Goal: Transaction & Acquisition: Purchase product/service

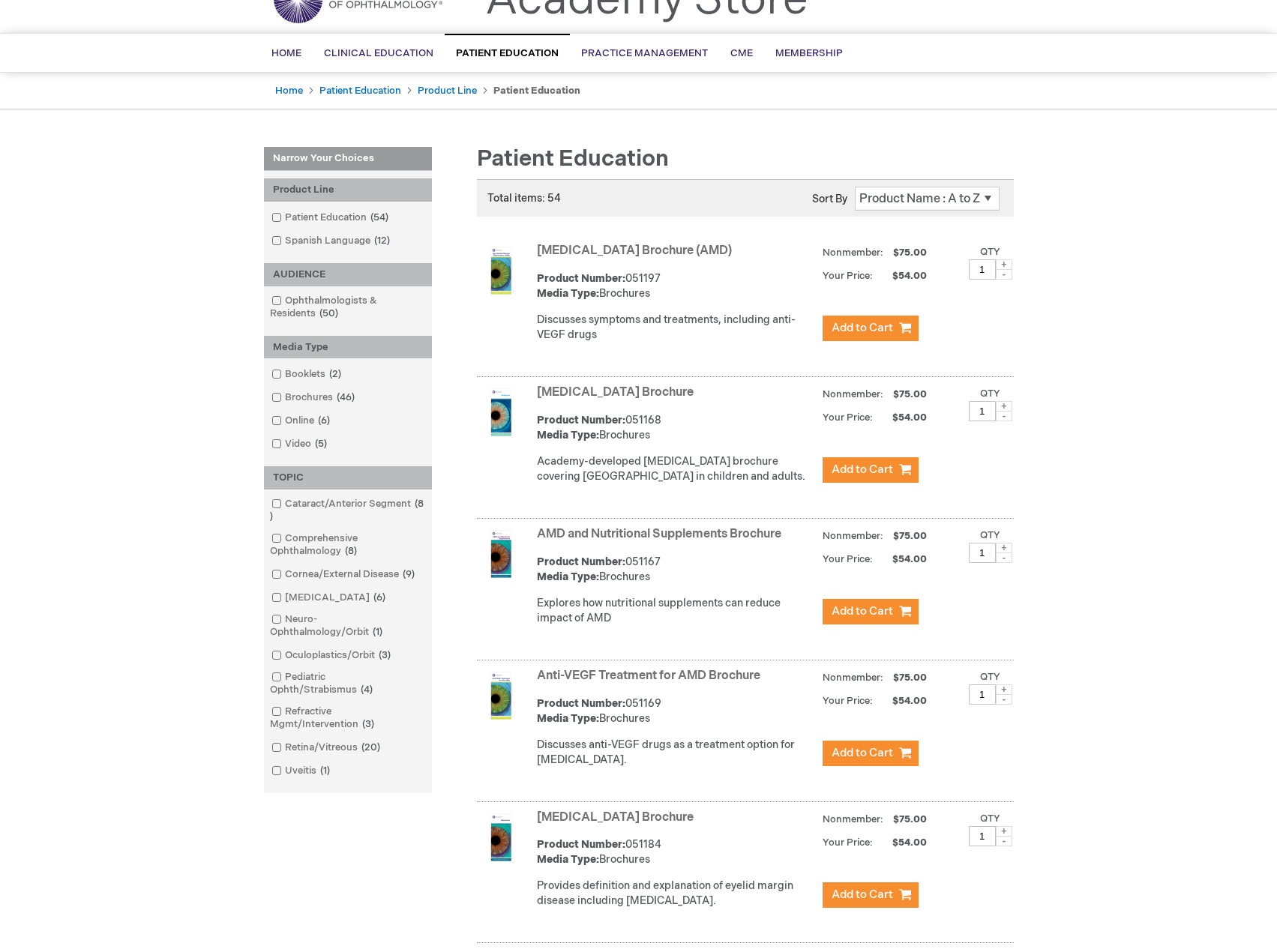
scroll to position [75, 0]
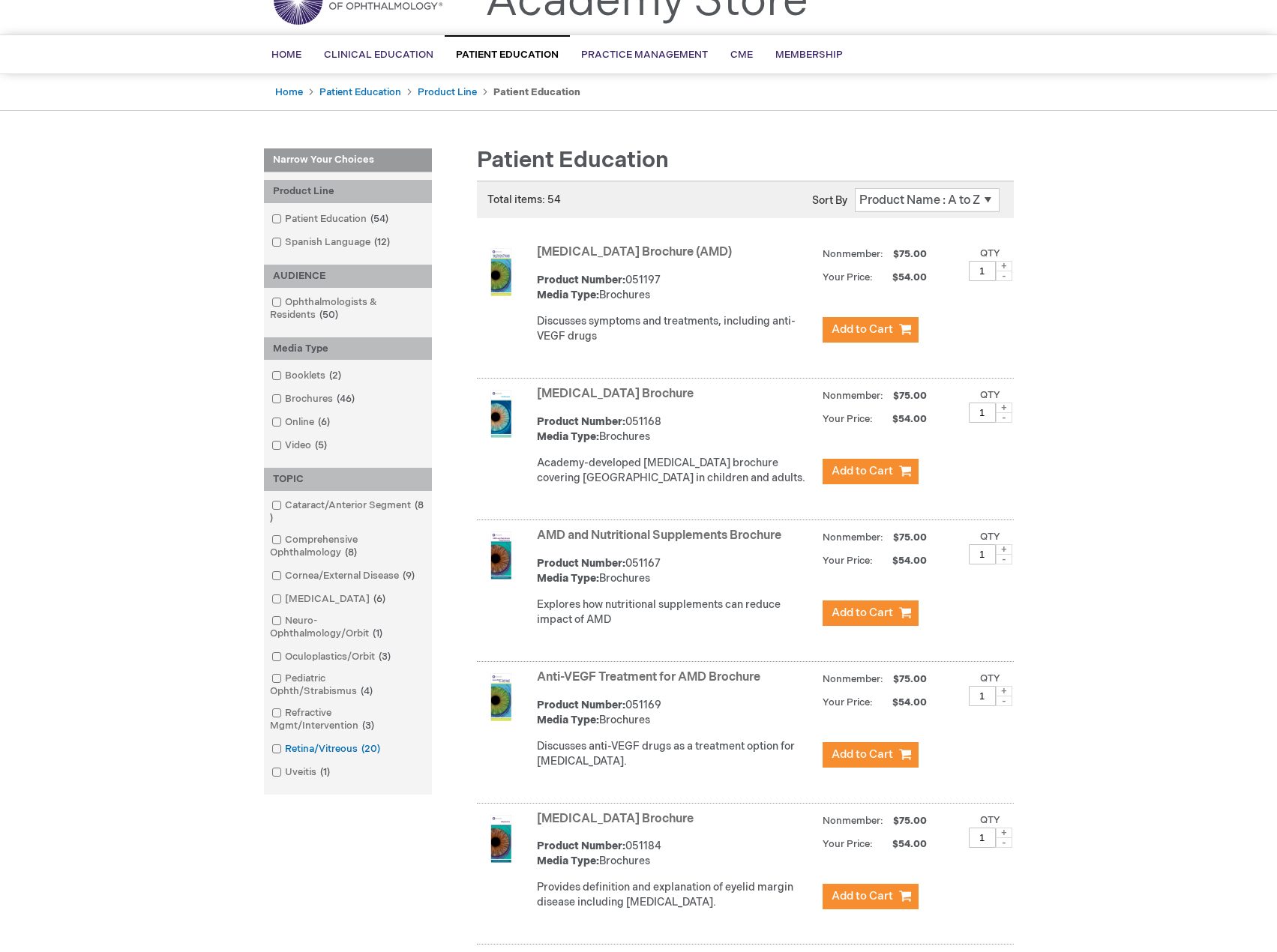
click at [285, 750] on span at bounding box center [285, 749] width 0 height 12
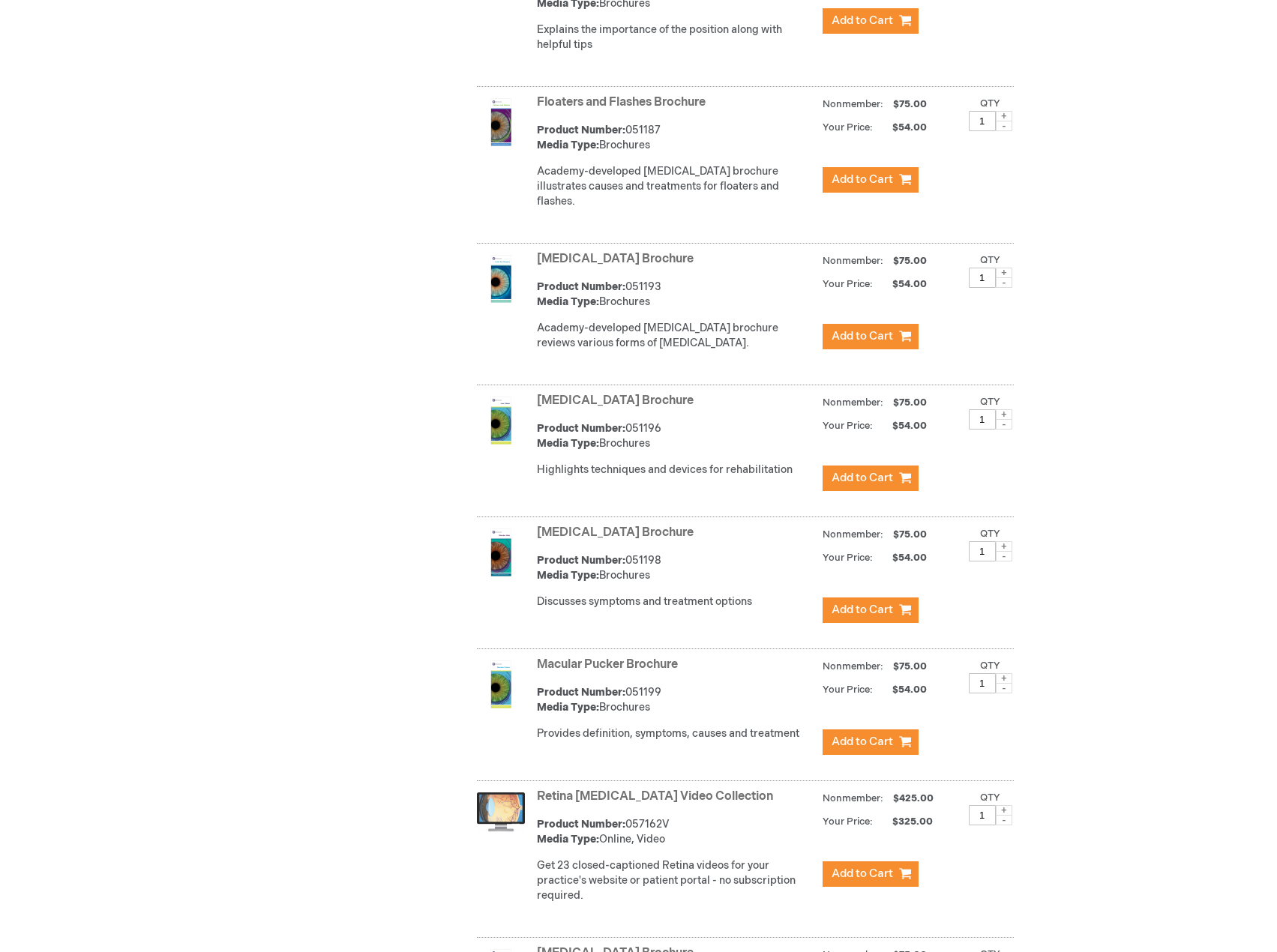
scroll to position [1274, 0]
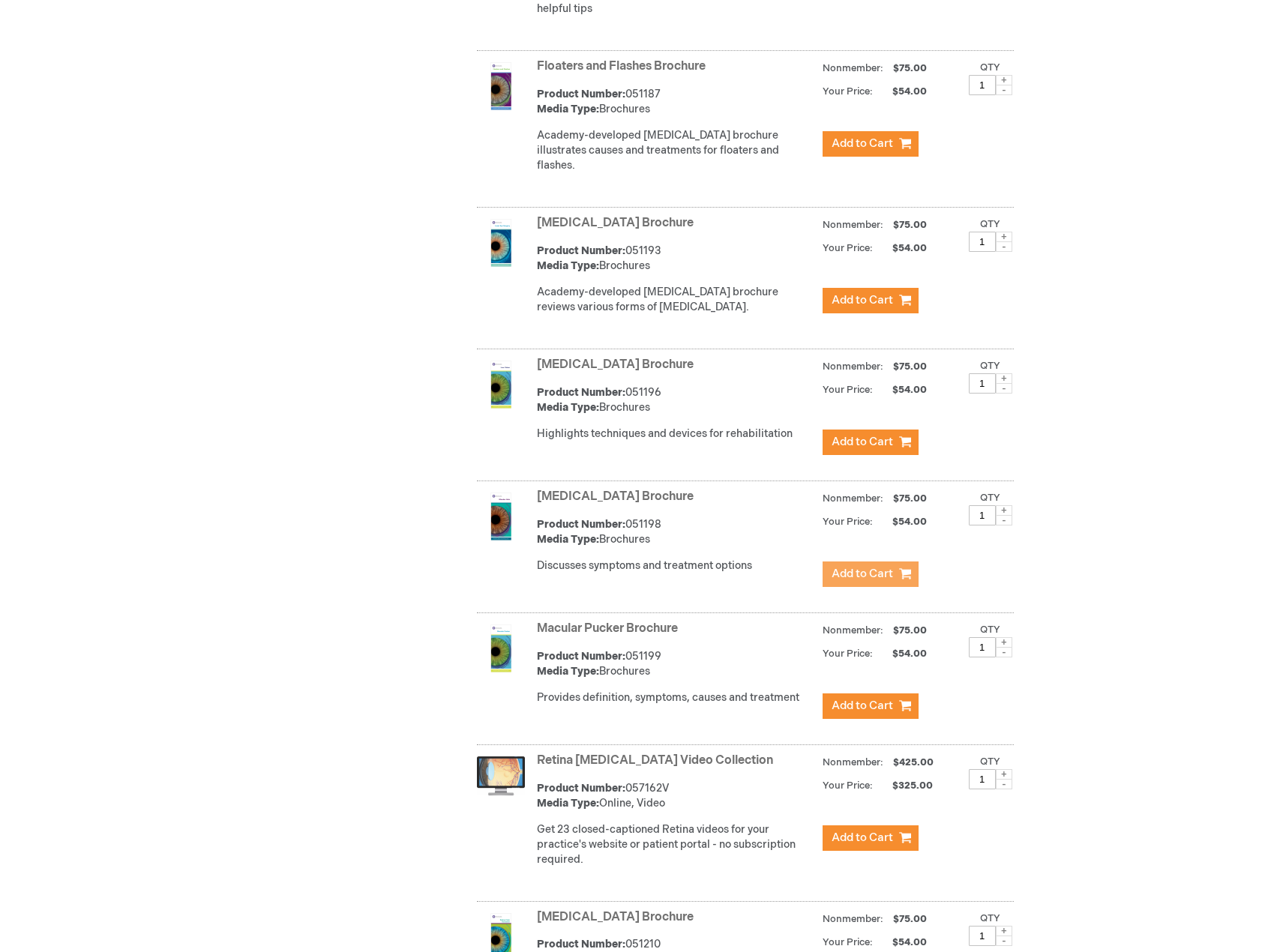
click at [854, 581] on span "Add to Cart" at bounding box center [862, 574] width 62 height 14
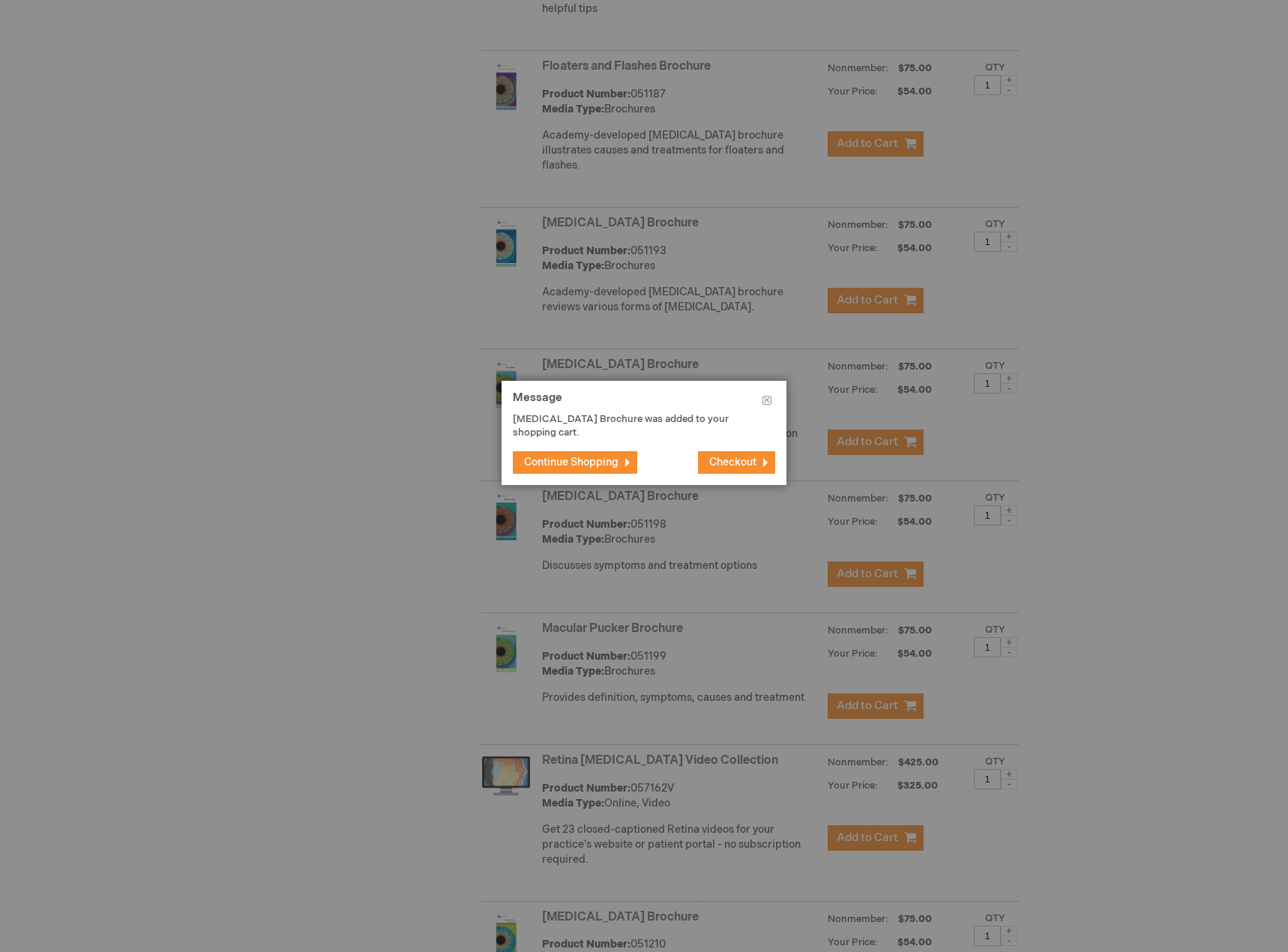
click at [597, 466] on span "Continue Shopping" at bounding box center [572, 462] width 95 height 13
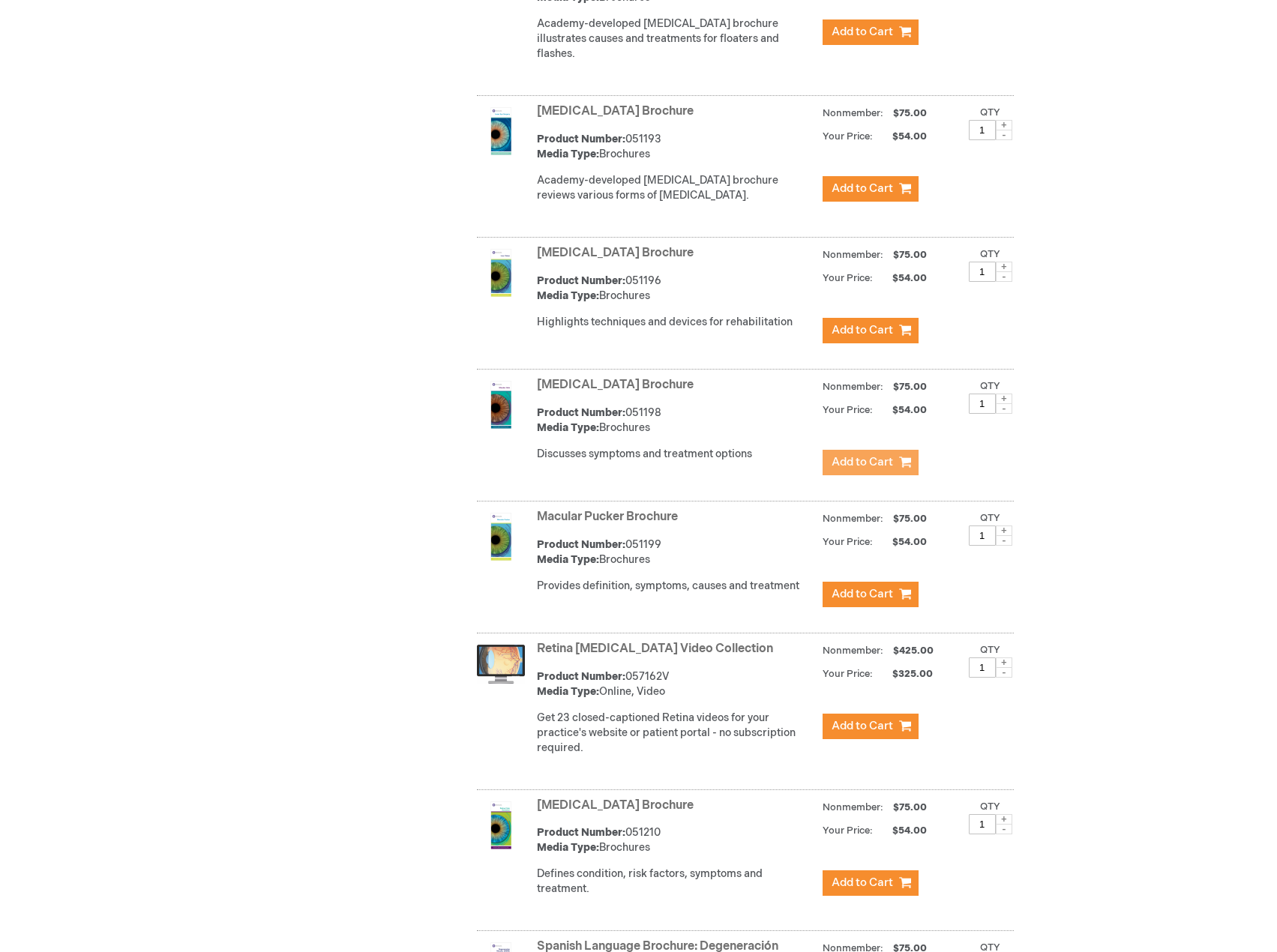
scroll to position [1425, 0]
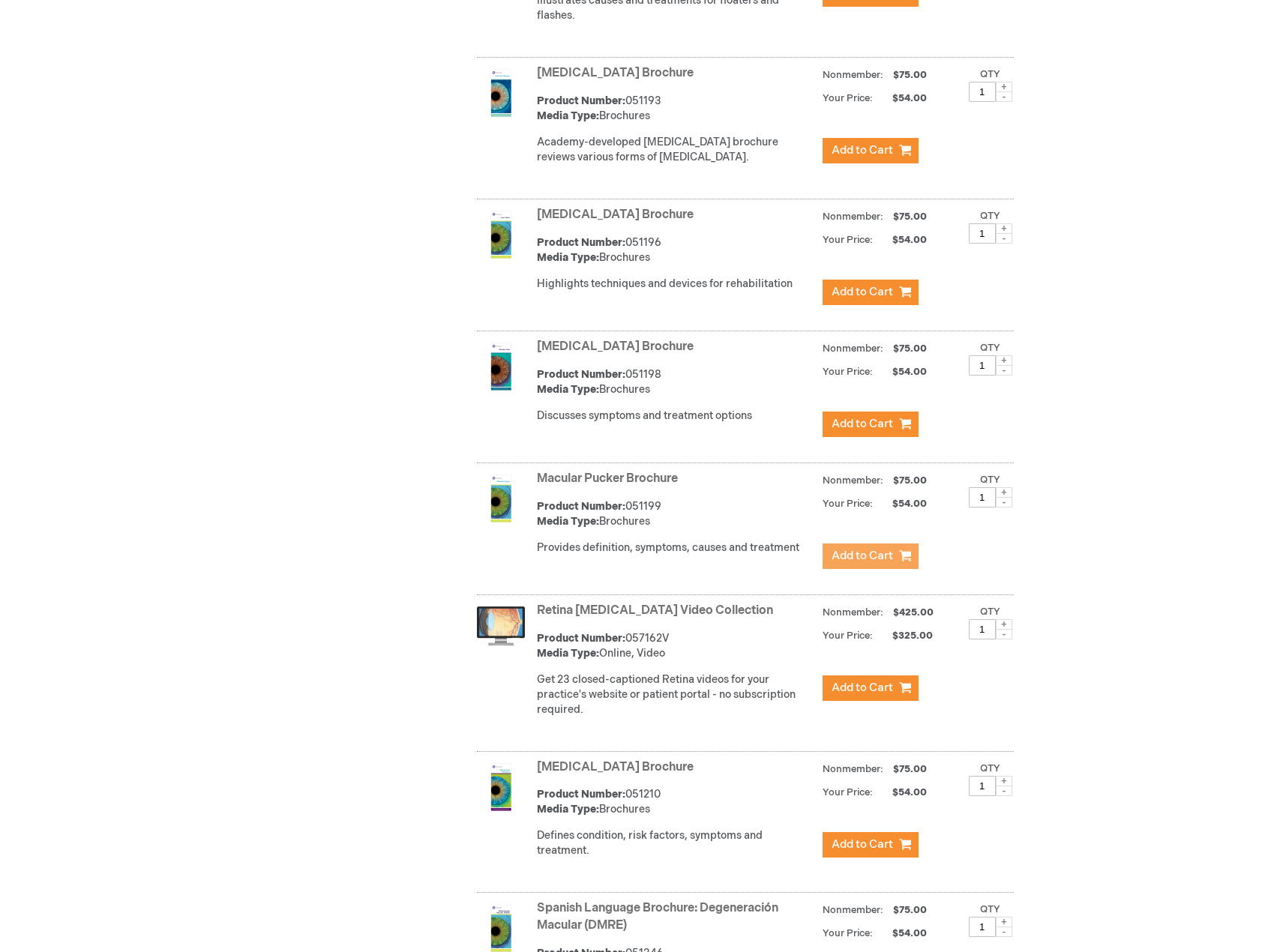
click at [870, 563] on span "Add to Cart" at bounding box center [862, 556] width 62 height 14
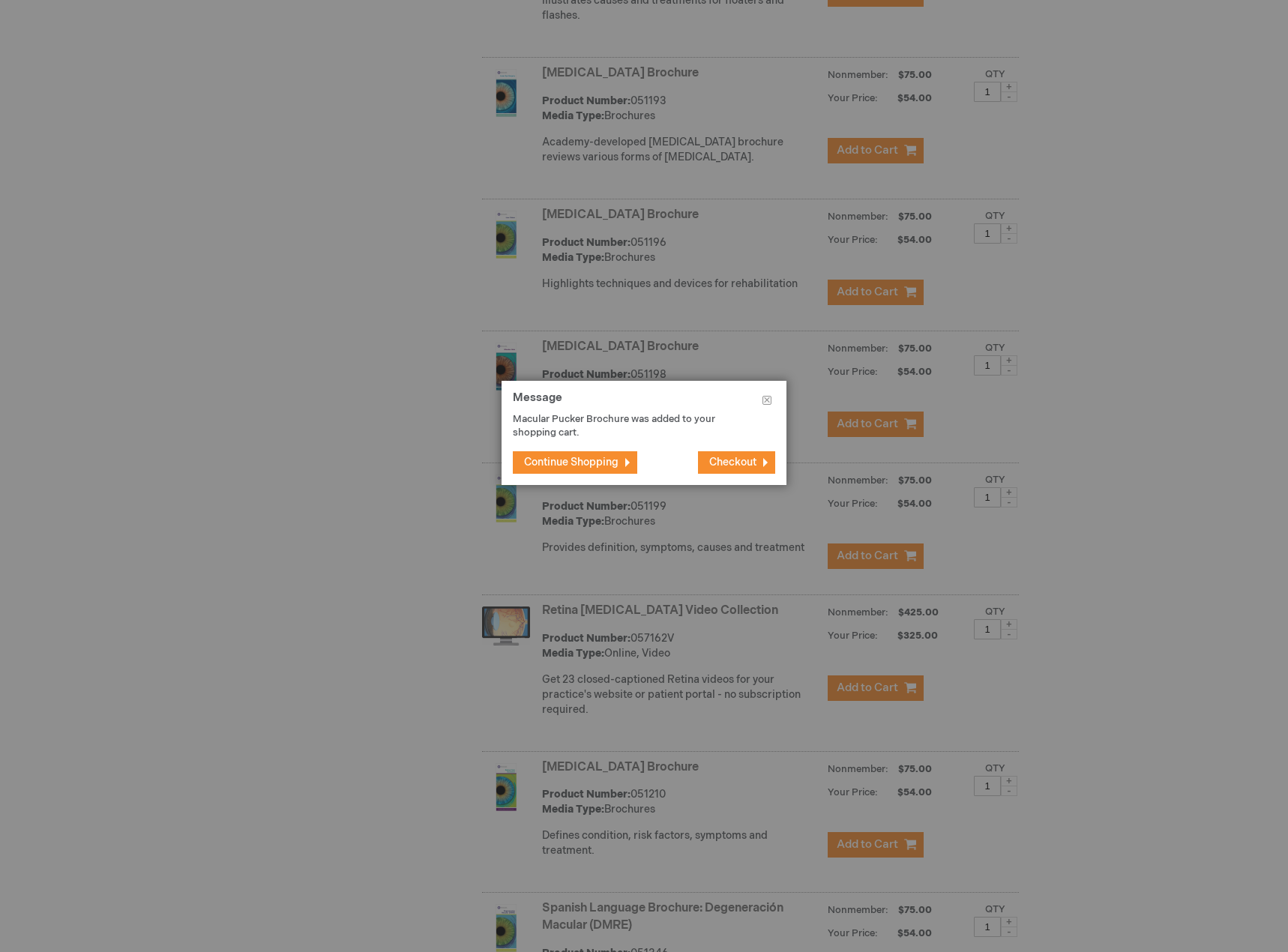
click at [607, 463] on span "Continue Shopping" at bounding box center [572, 462] width 95 height 13
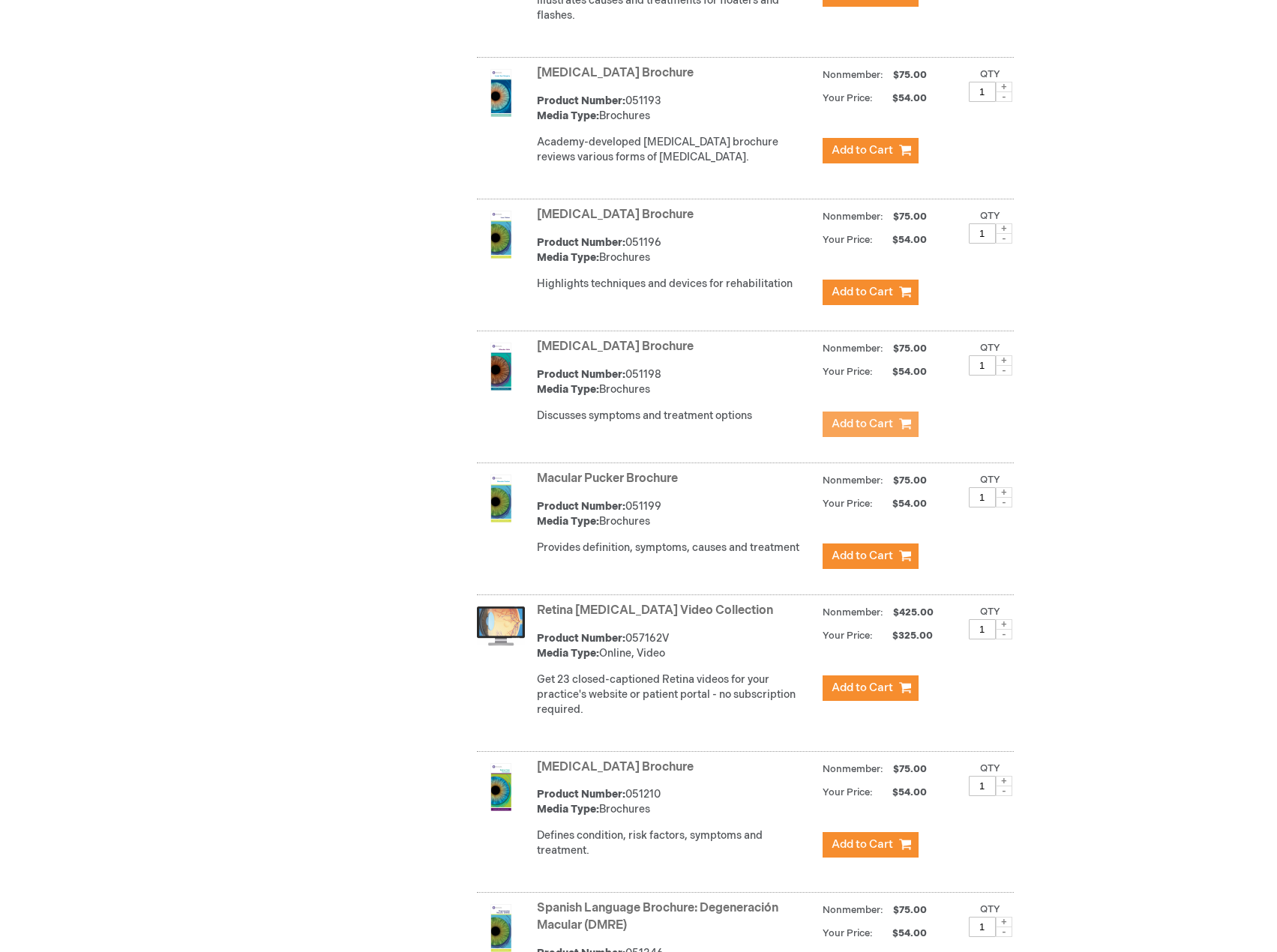
click at [869, 431] on span "Add to Cart" at bounding box center [862, 424] width 62 height 14
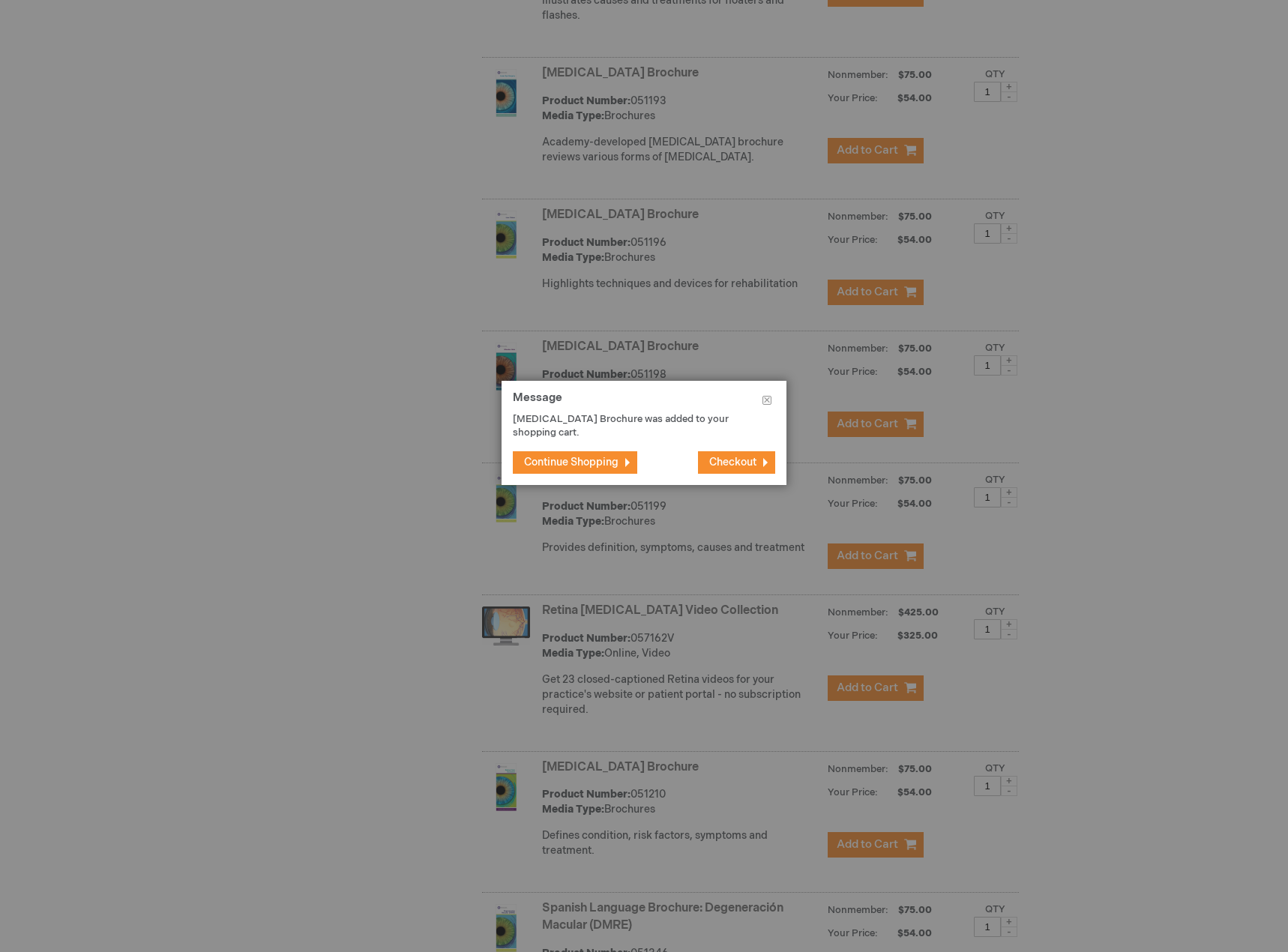
click at [615, 454] on button "Continue Shopping" at bounding box center [575, 463] width 124 height 23
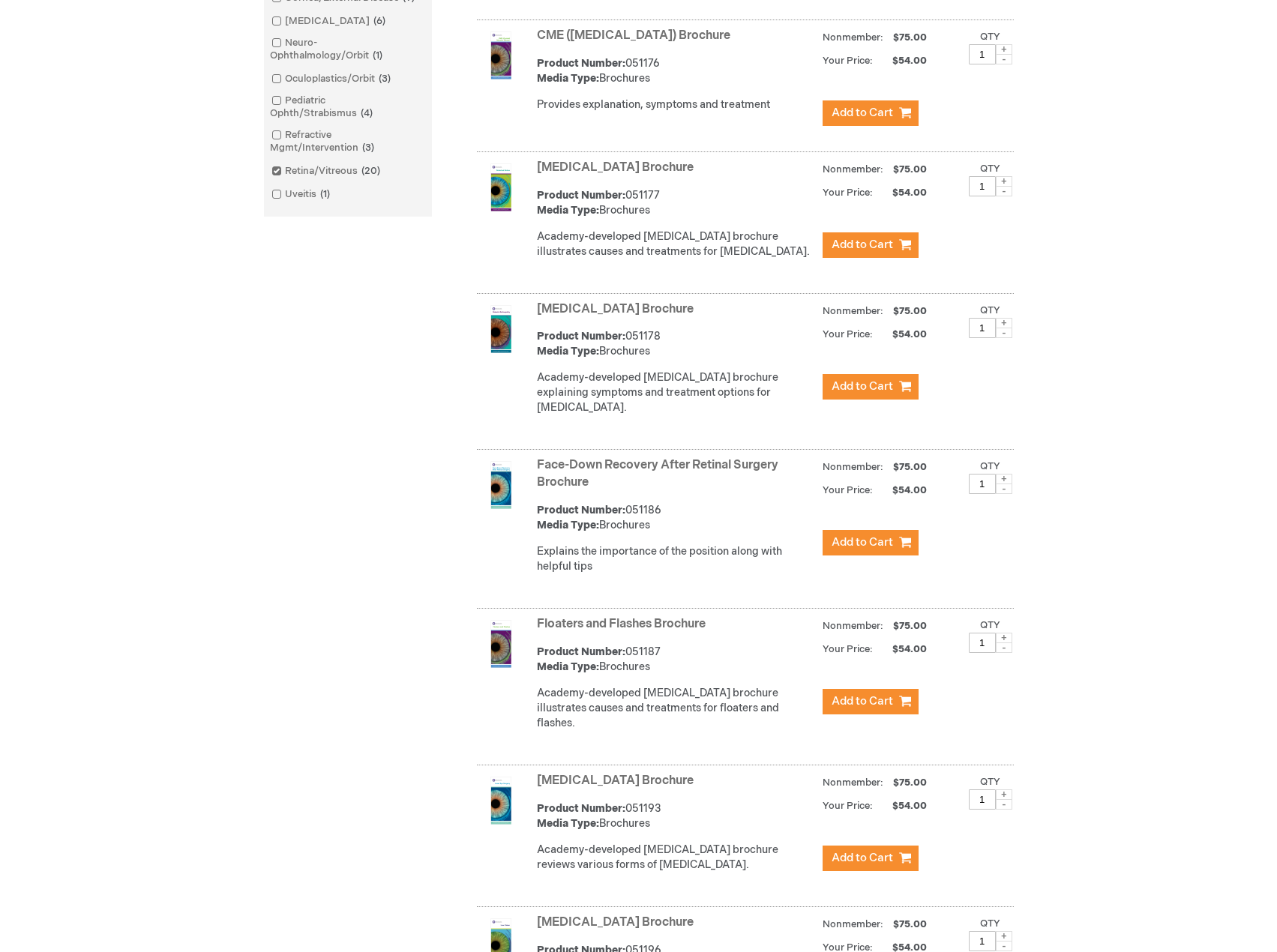
scroll to position [570, 0]
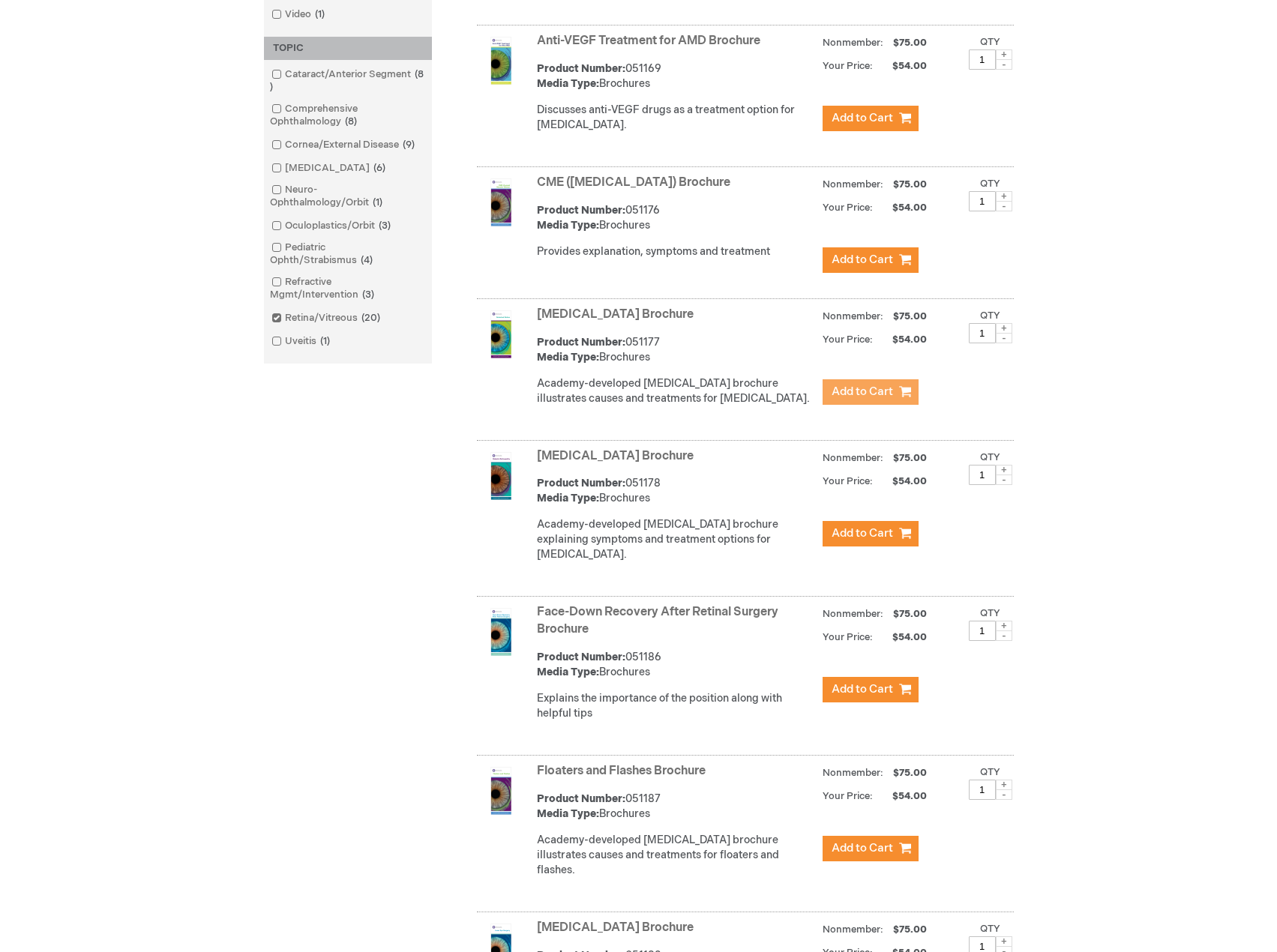
click at [879, 399] on span "Add to Cart" at bounding box center [862, 392] width 62 height 14
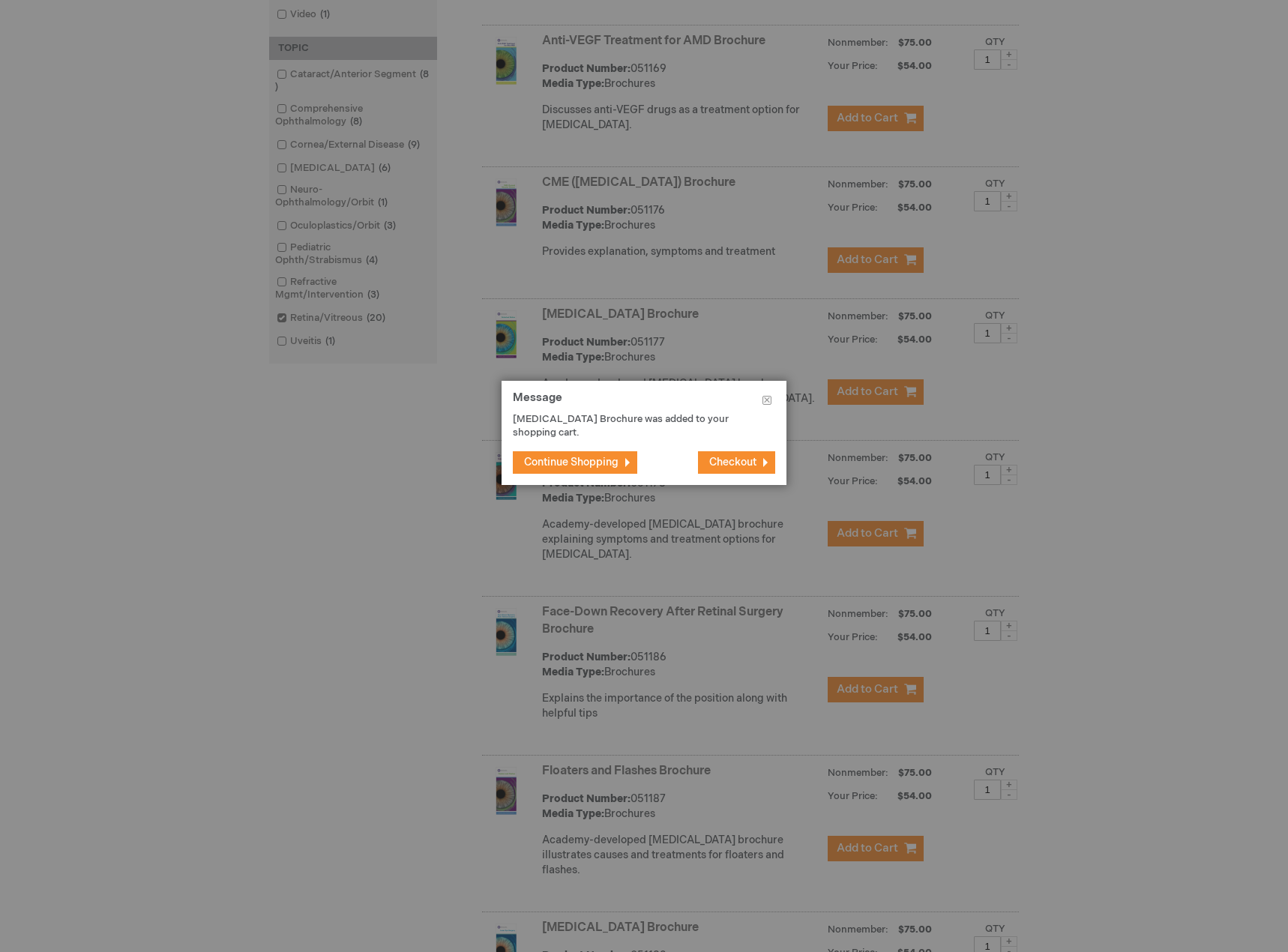
click at [605, 463] on span "Continue Shopping" at bounding box center [572, 462] width 95 height 13
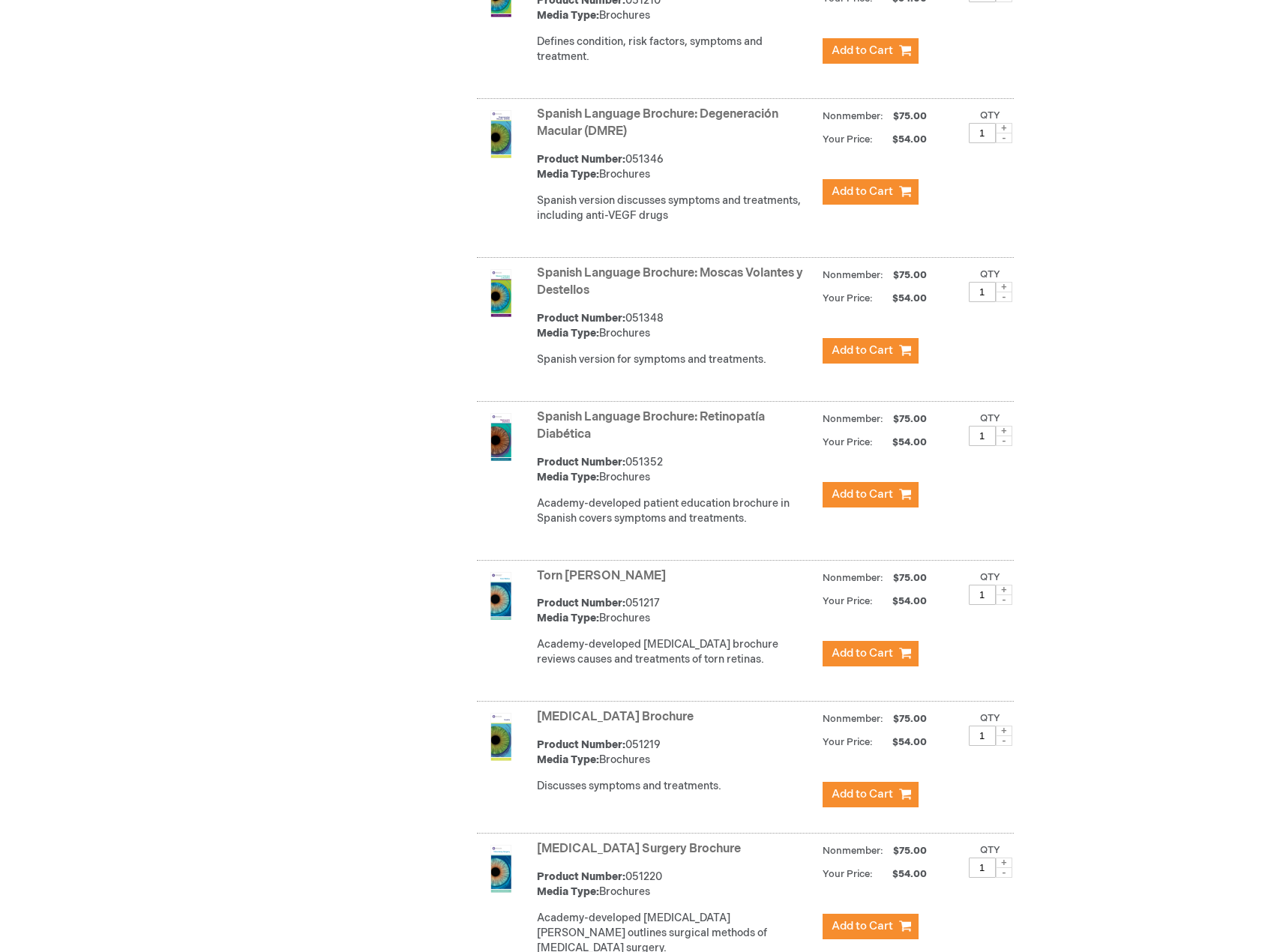
scroll to position [2220, 0]
click at [858, 660] on span "Add to Cart" at bounding box center [862, 652] width 62 height 14
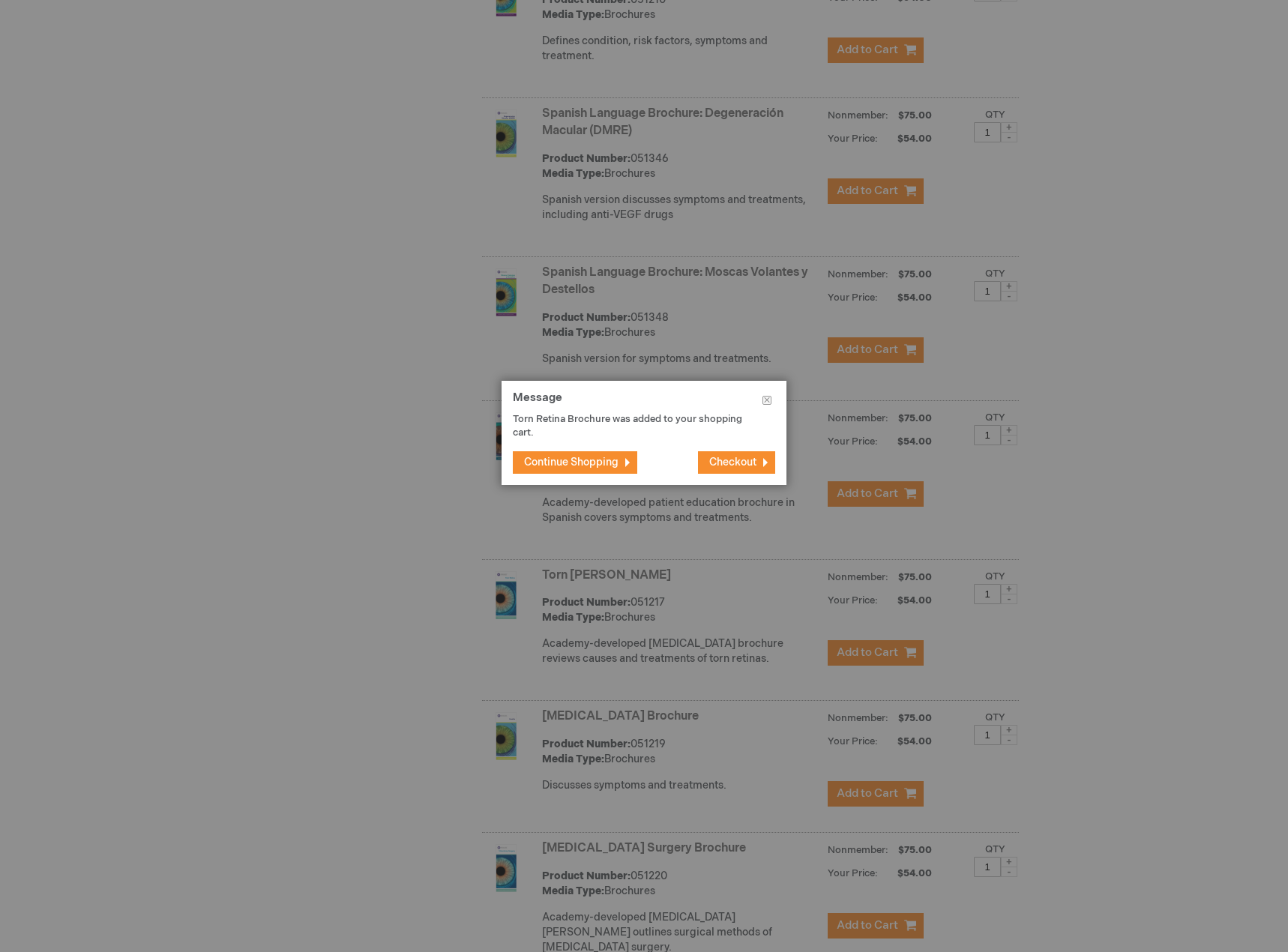
click at [548, 464] on span "Continue Shopping" at bounding box center [572, 462] width 95 height 13
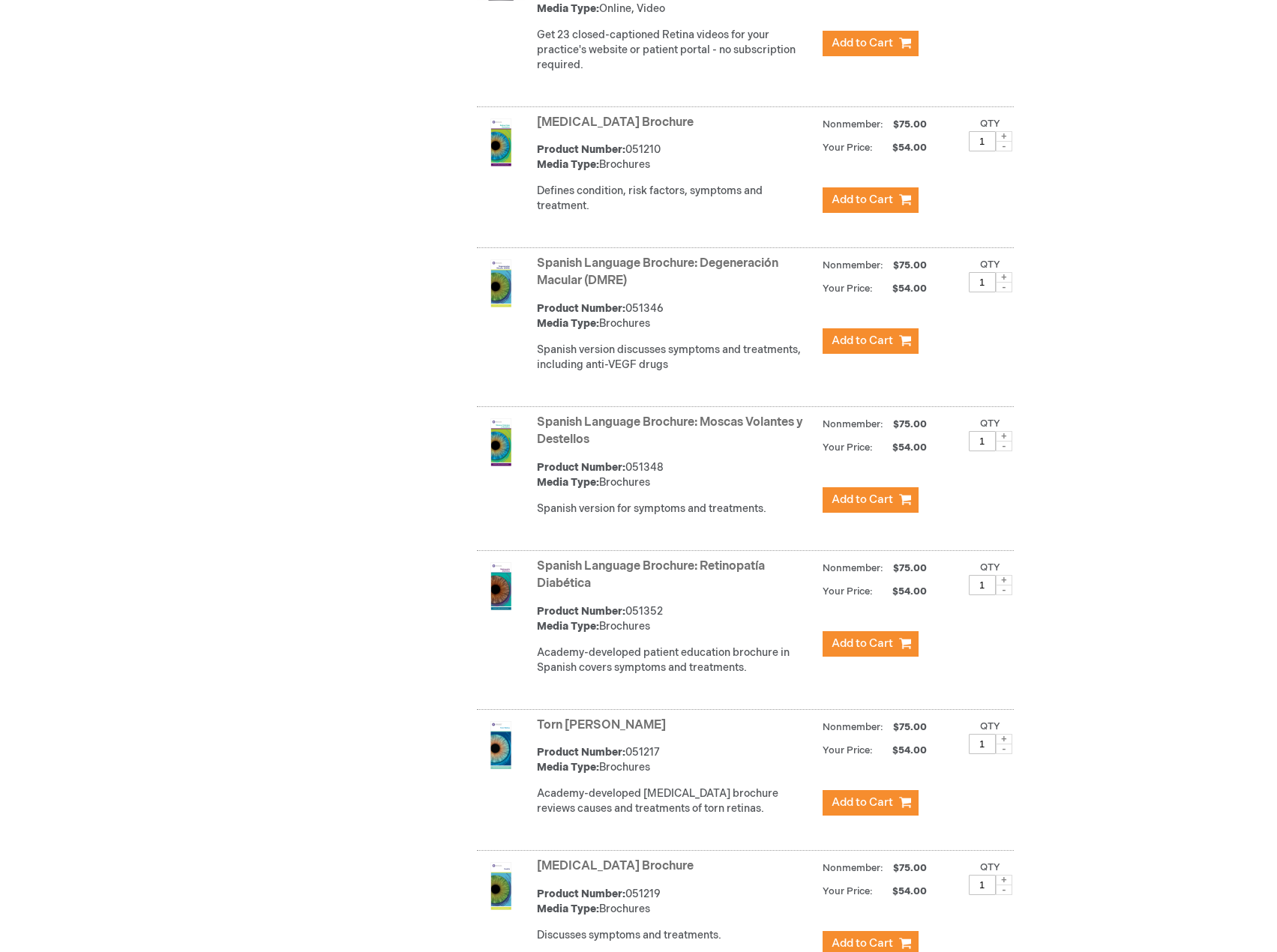
scroll to position [2520, 0]
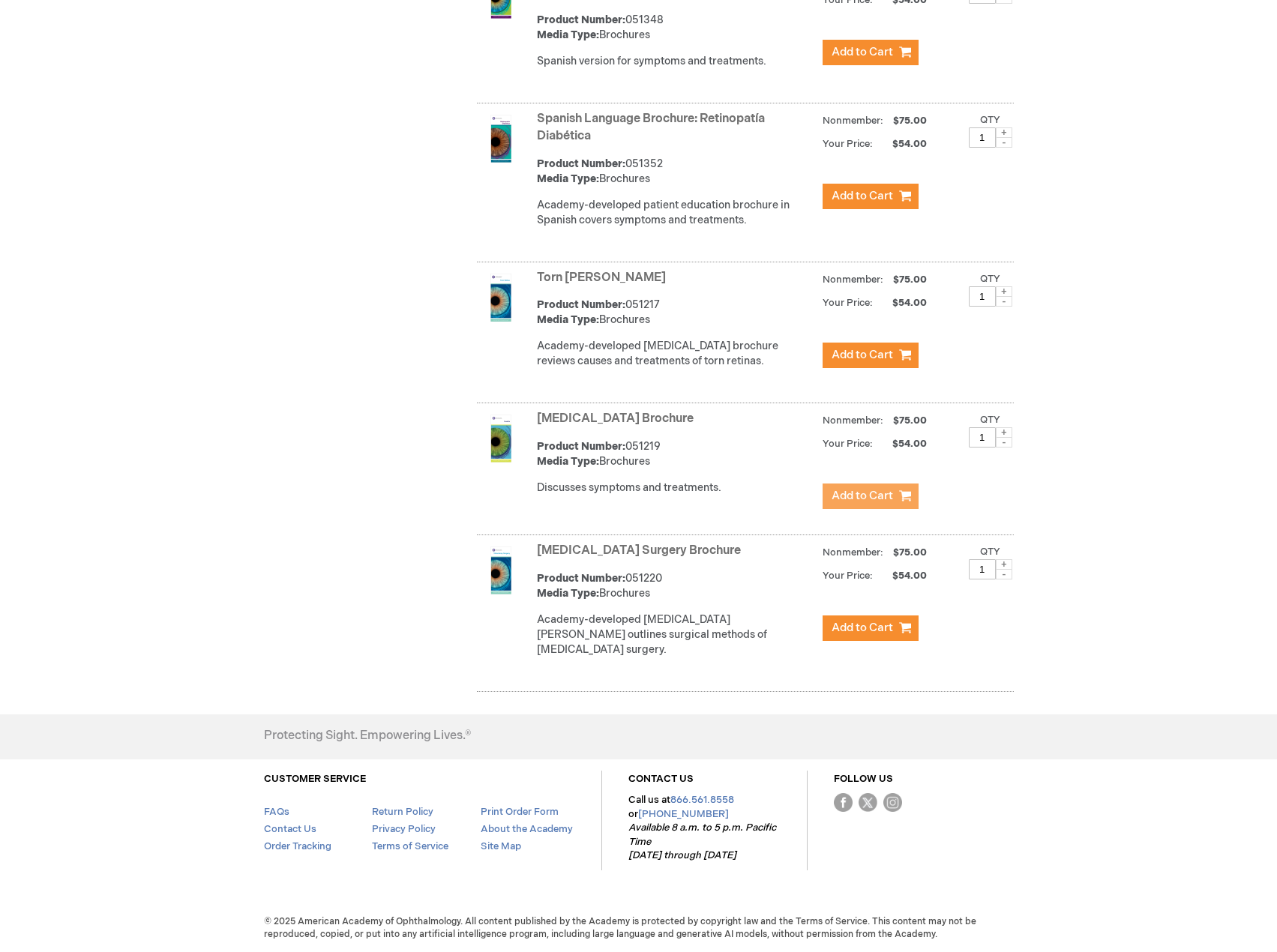
click at [881, 503] on span "Add to Cart" at bounding box center [862, 495] width 62 height 14
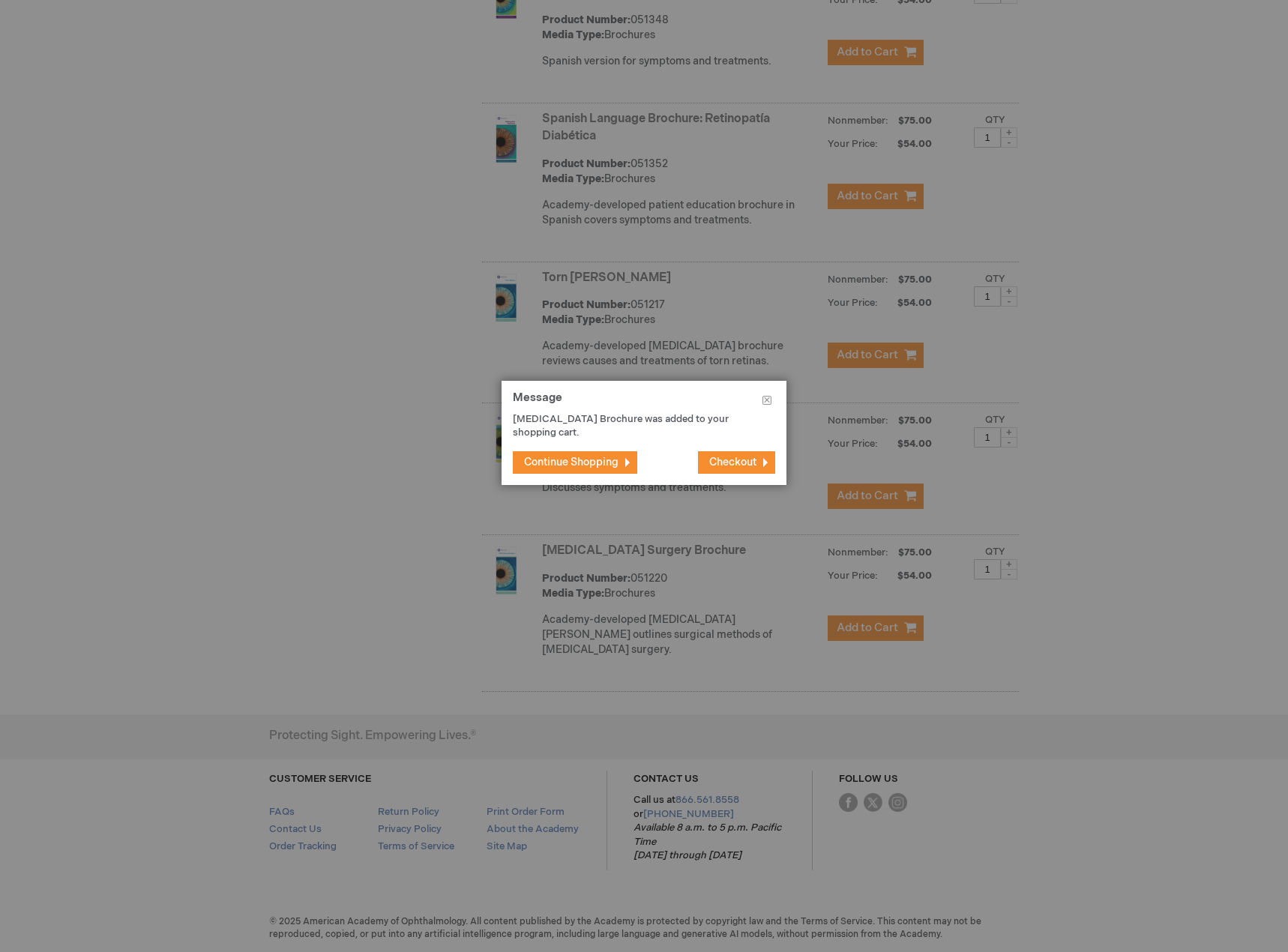
click at [548, 451] on button "Continue Shopping" at bounding box center [575, 463] width 124 height 23
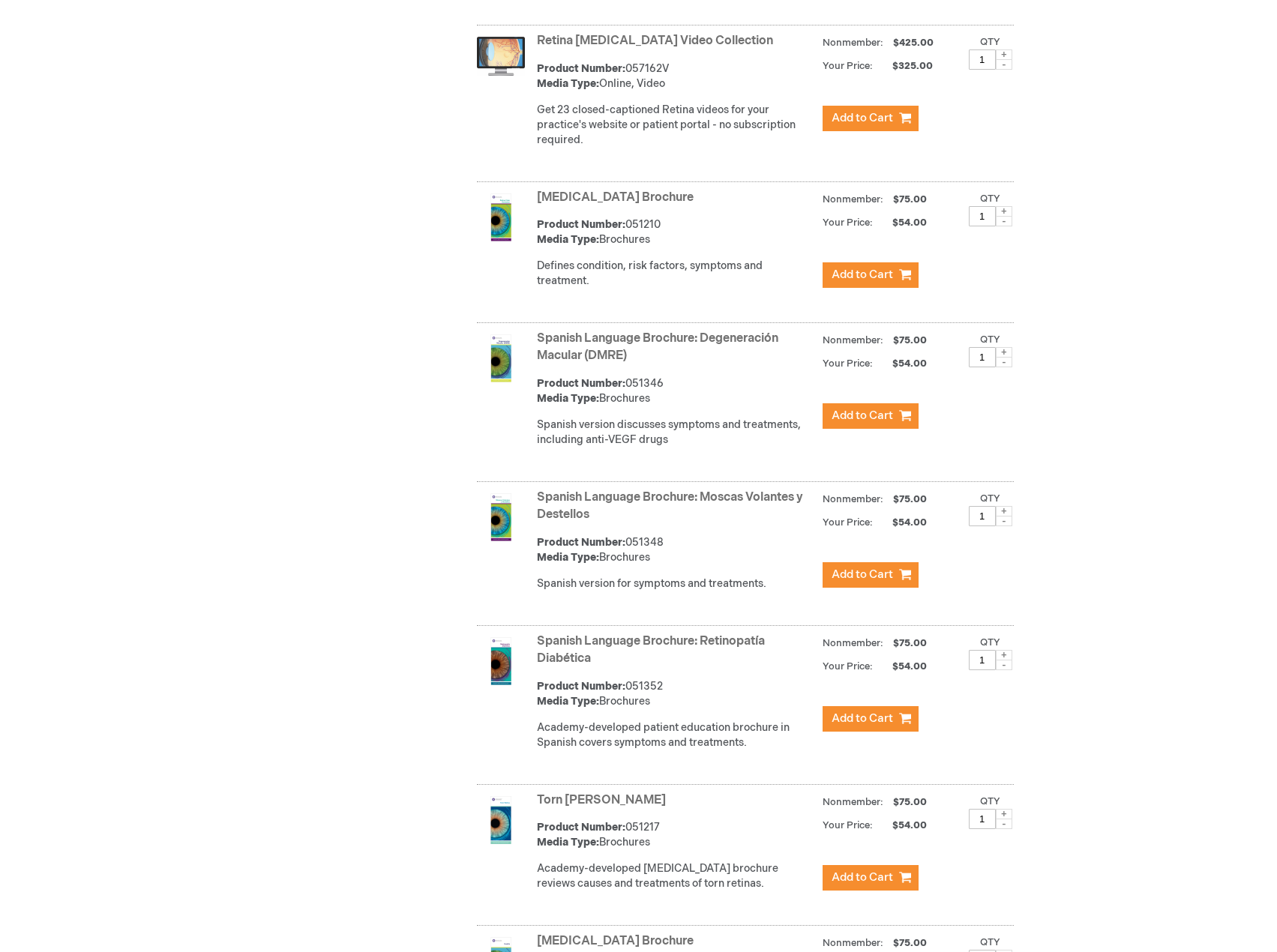
scroll to position [1920, 0]
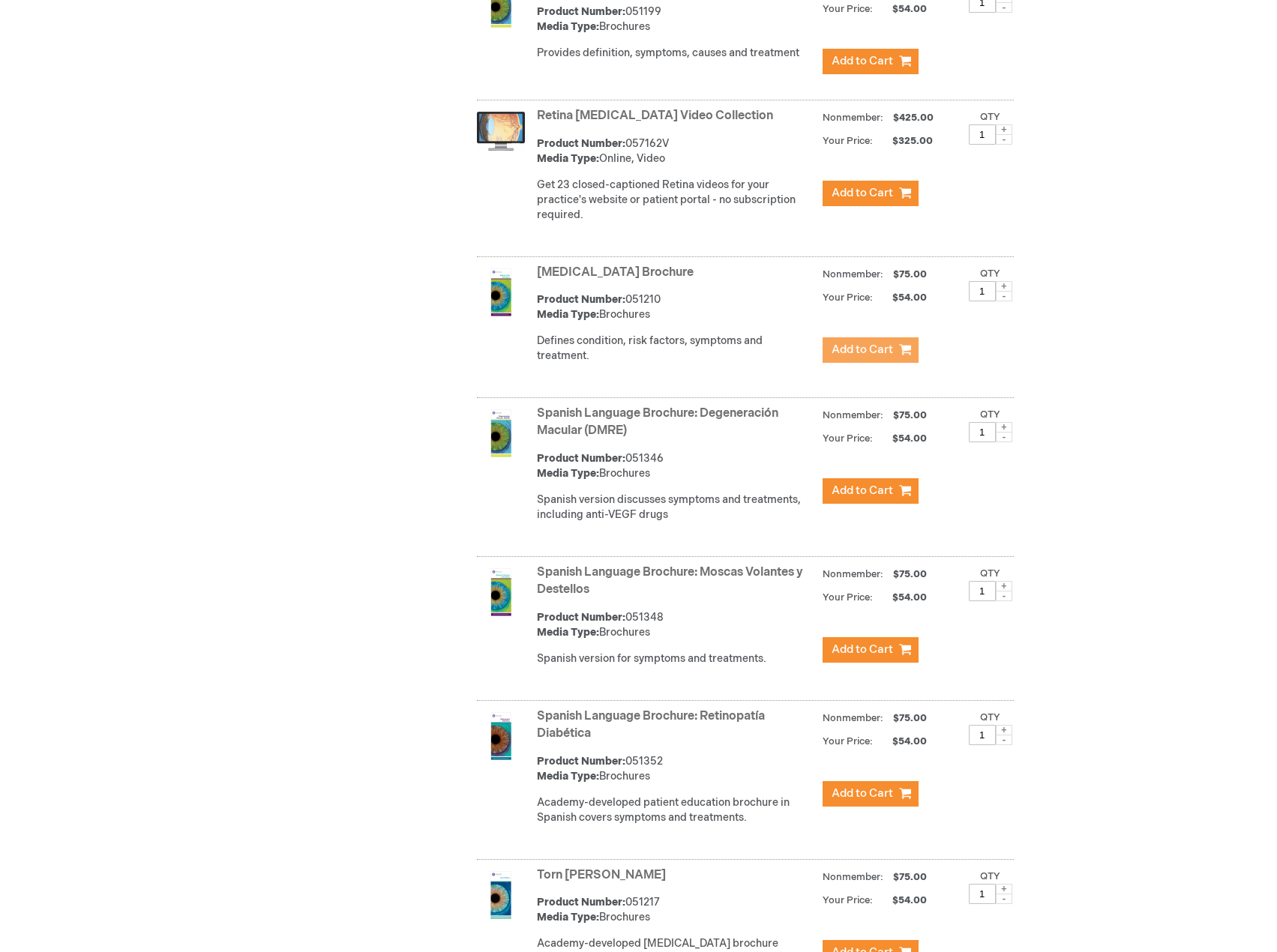
click at [865, 357] on span "Add to Cart" at bounding box center [862, 350] width 62 height 14
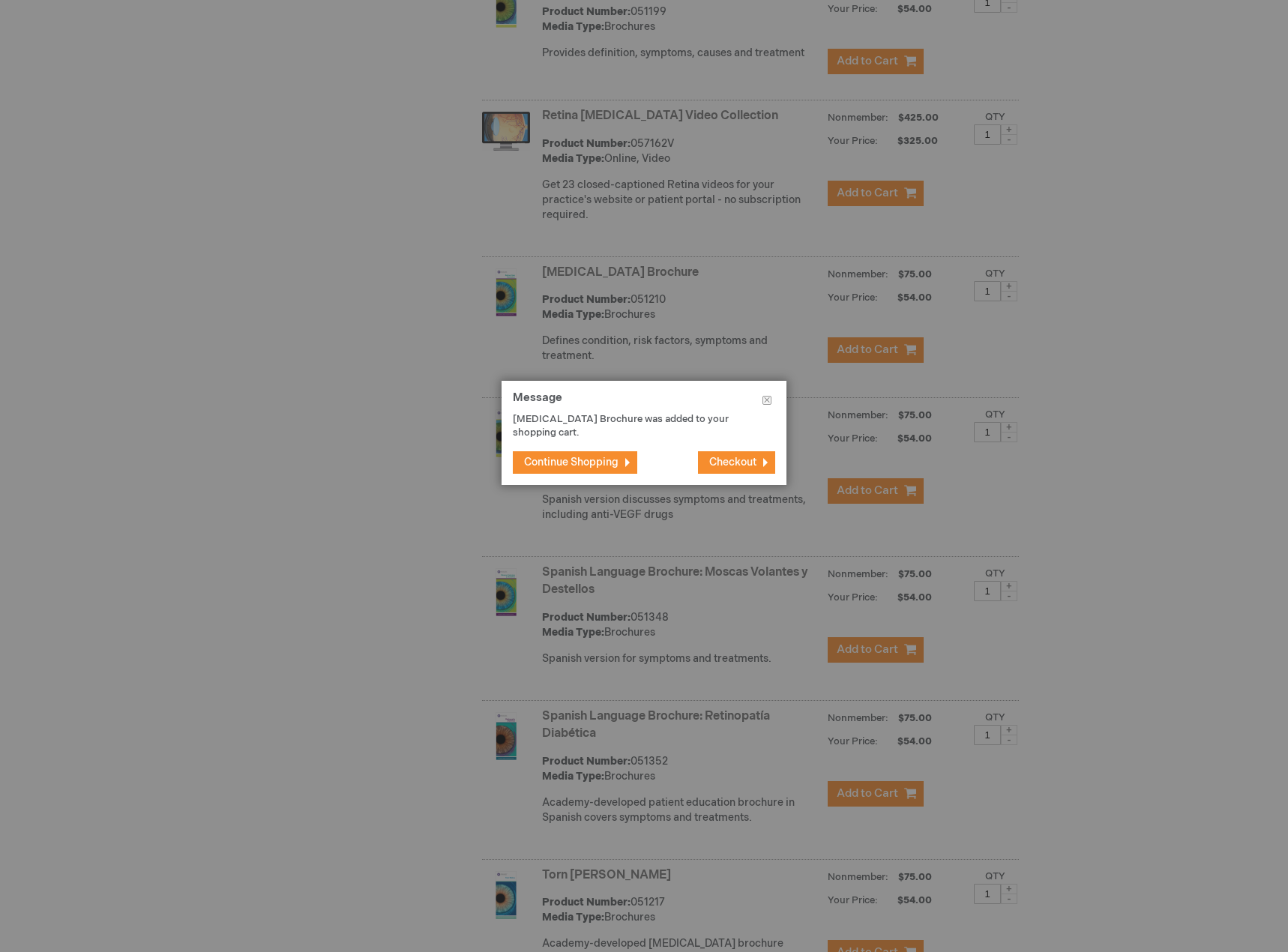
click at [588, 460] on span "Continue Shopping" at bounding box center [572, 462] width 95 height 13
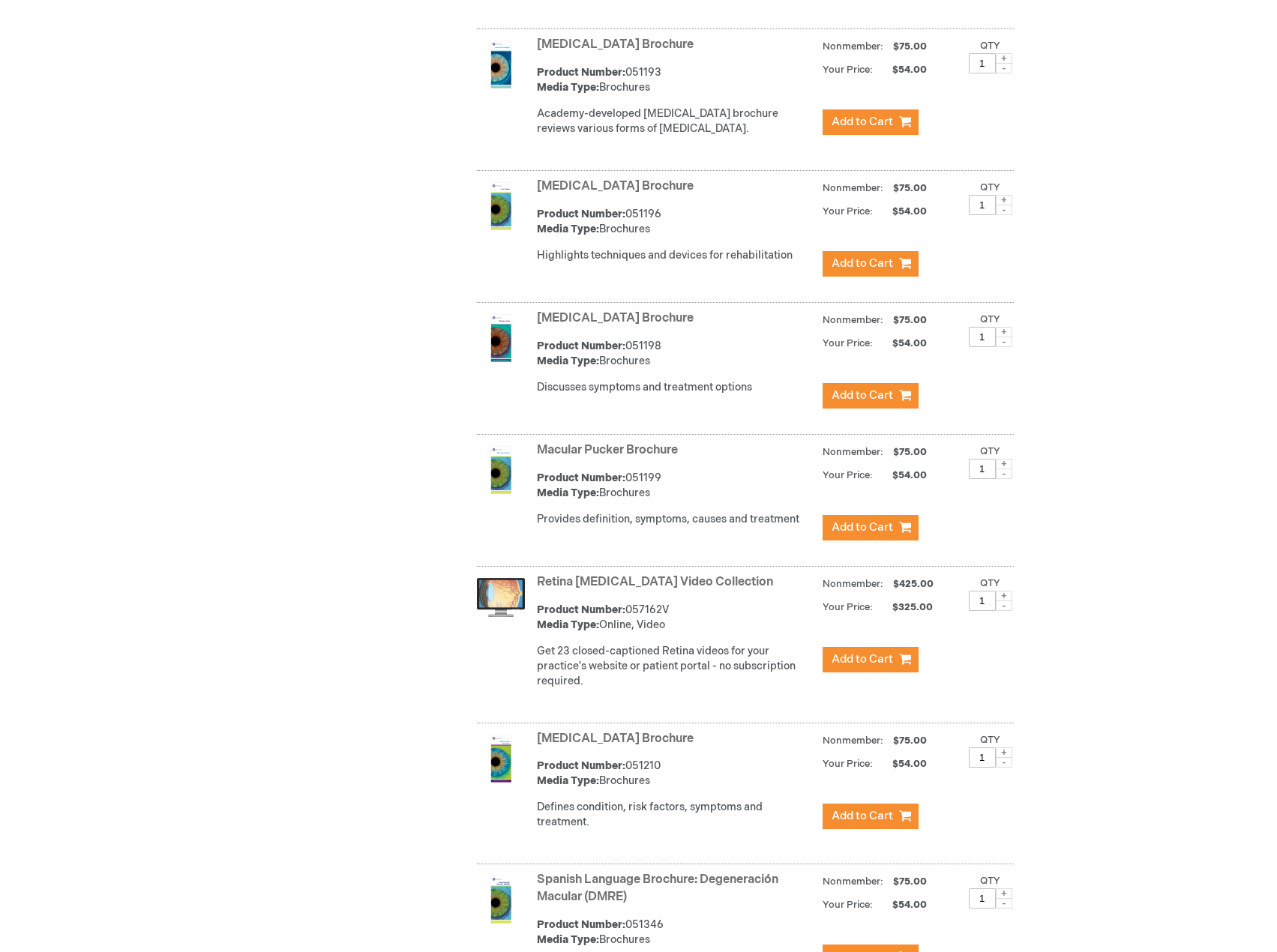
scroll to position [1395, 0]
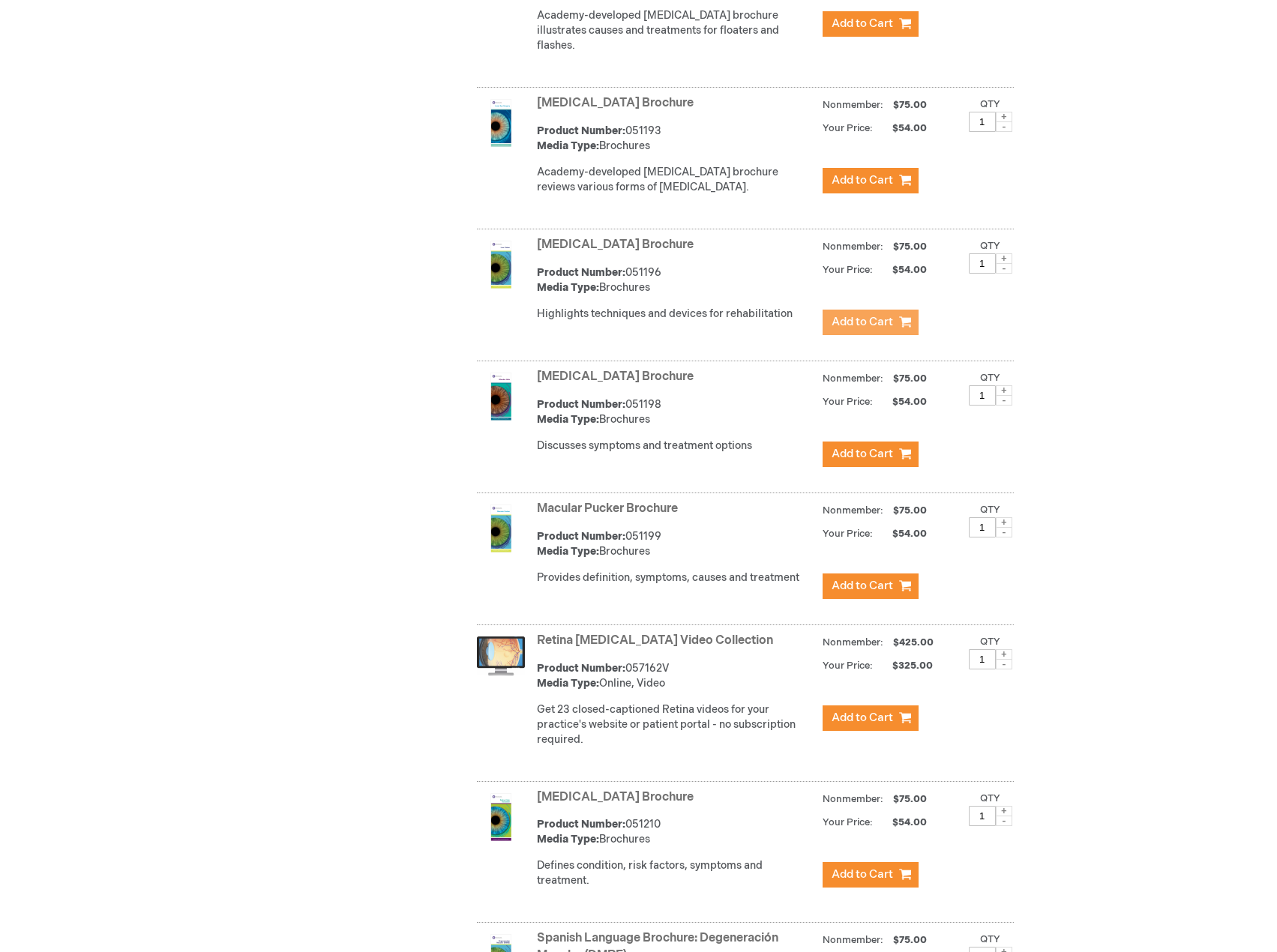
click at [893, 329] on span "Add to Cart" at bounding box center [862, 322] width 62 height 14
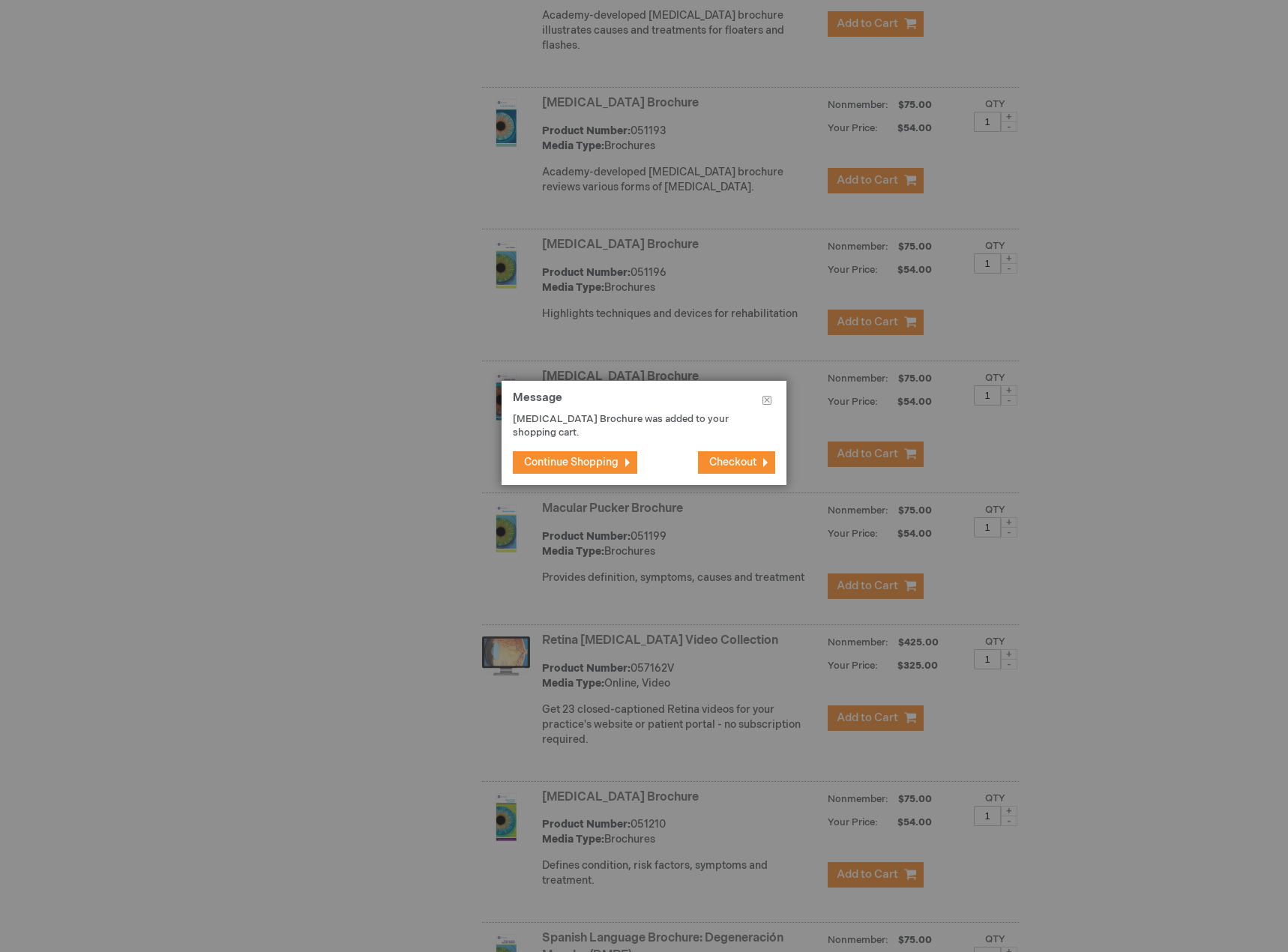
click at [608, 468] on span "Continue Shopping" at bounding box center [572, 462] width 95 height 13
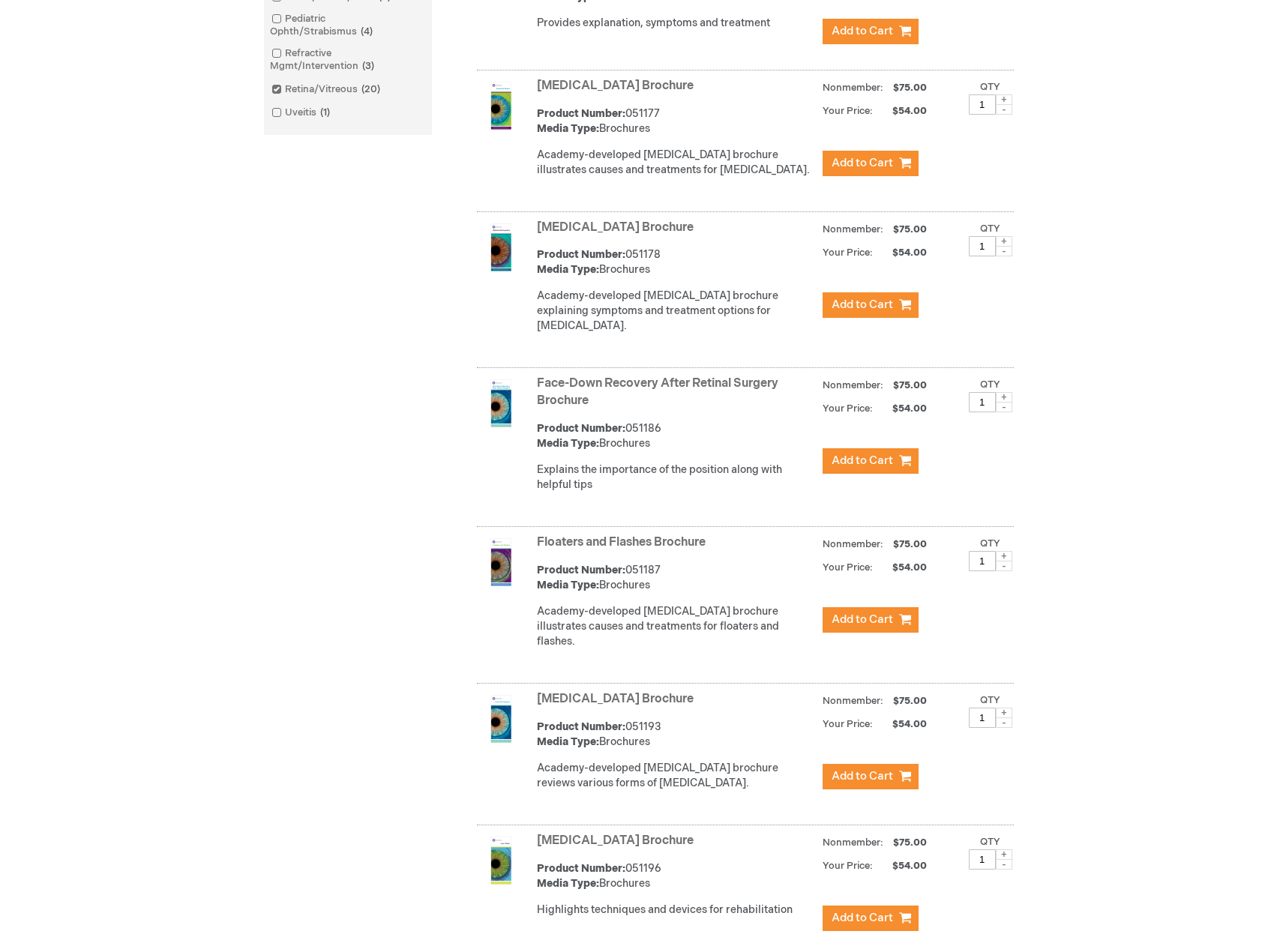
scroll to position [795, 0]
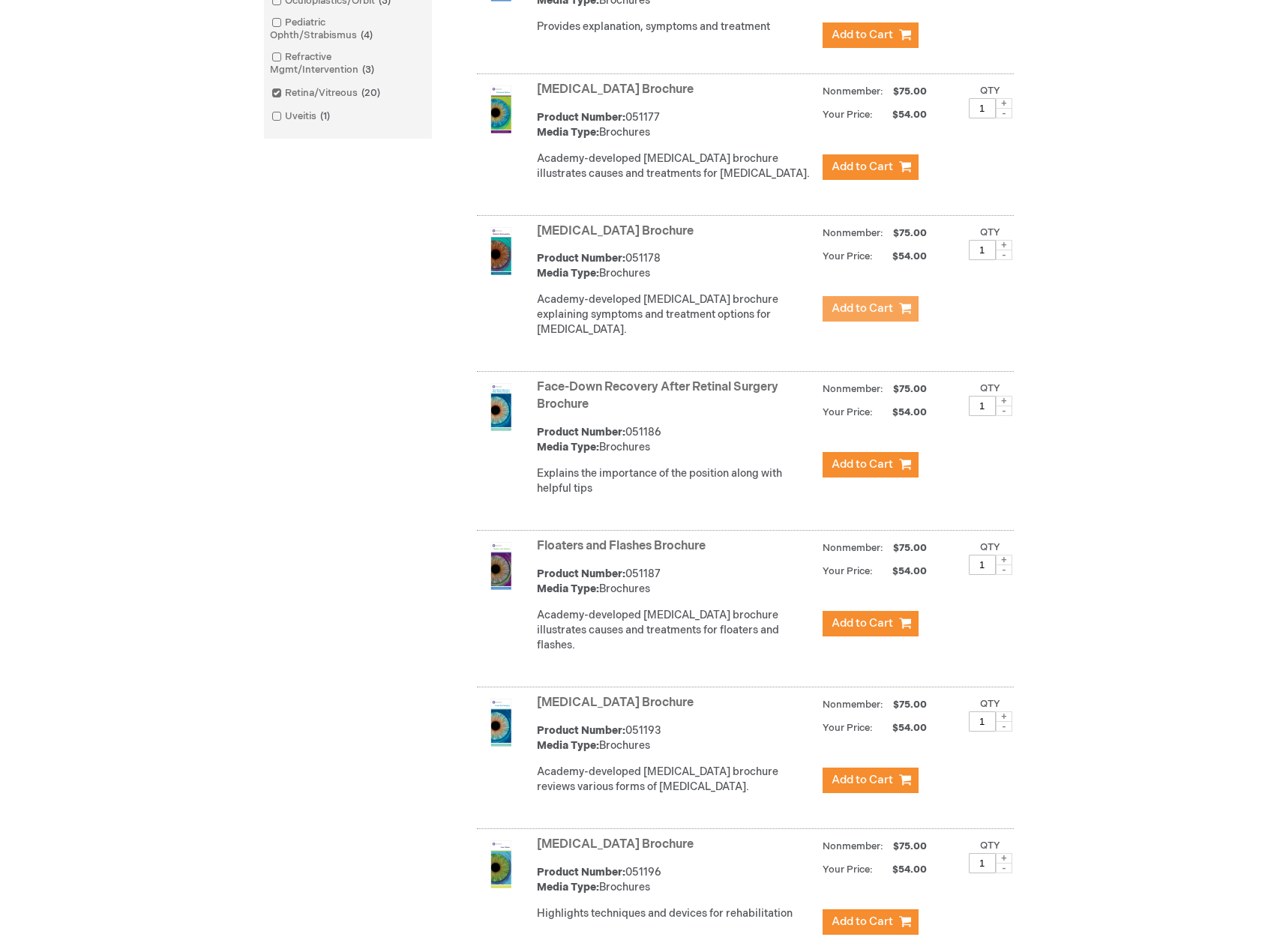
click at [852, 316] on span "Add to Cart" at bounding box center [862, 308] width 62 height 14
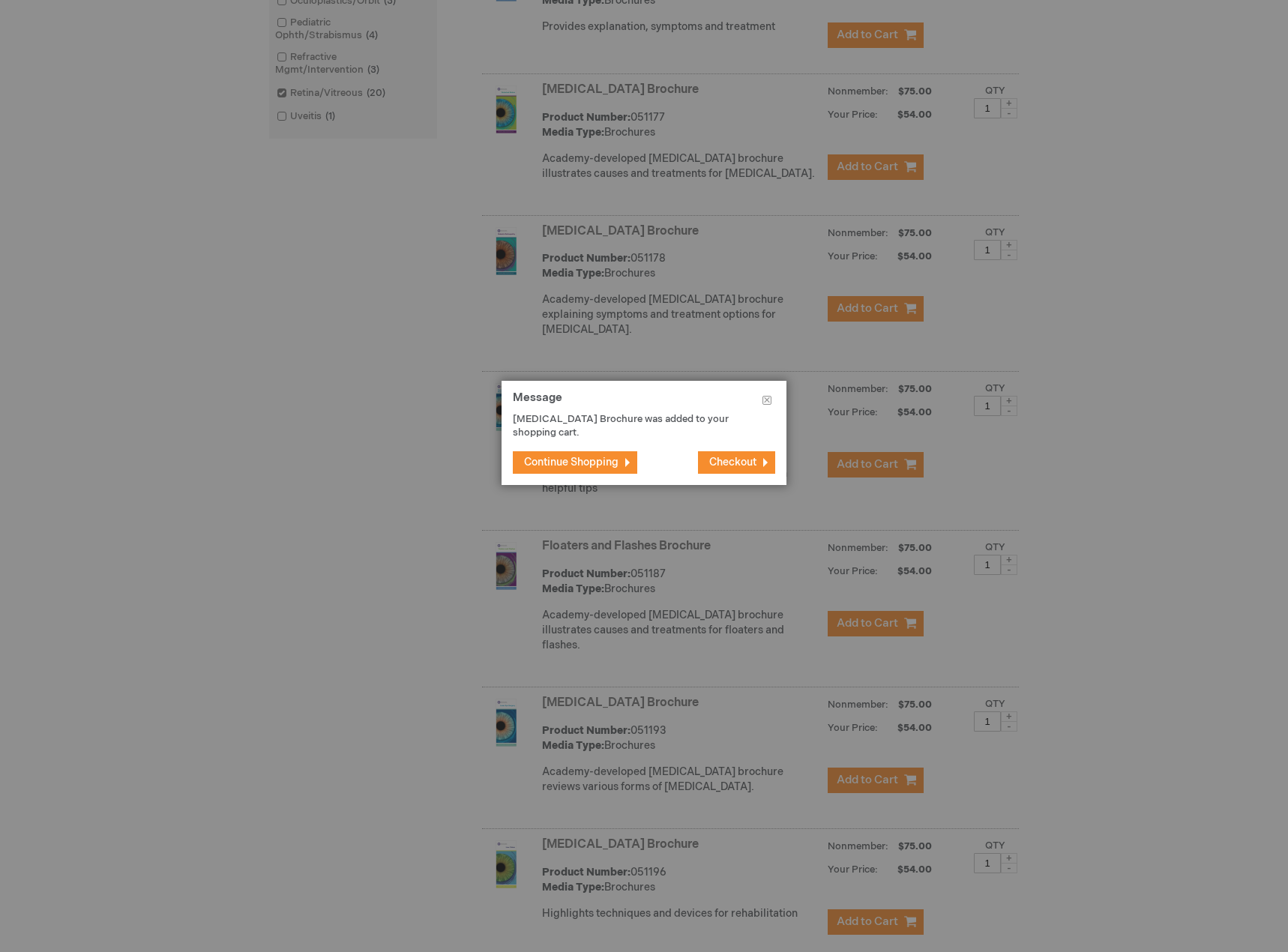
click at [585, 462] on span "Continue Shopping" at bounding box center [572, 462] width 95 height 13
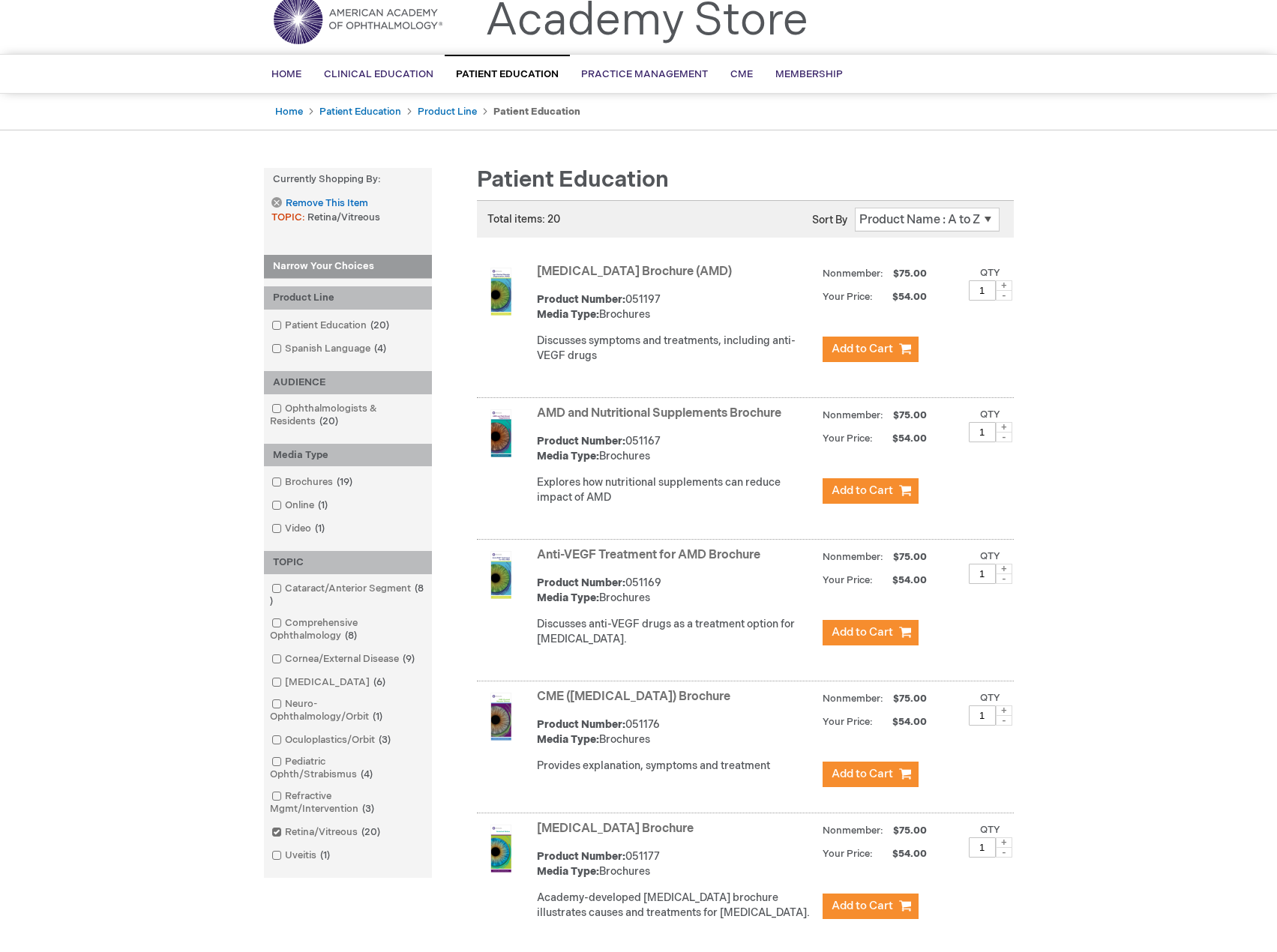
scroll to position [0, 0]
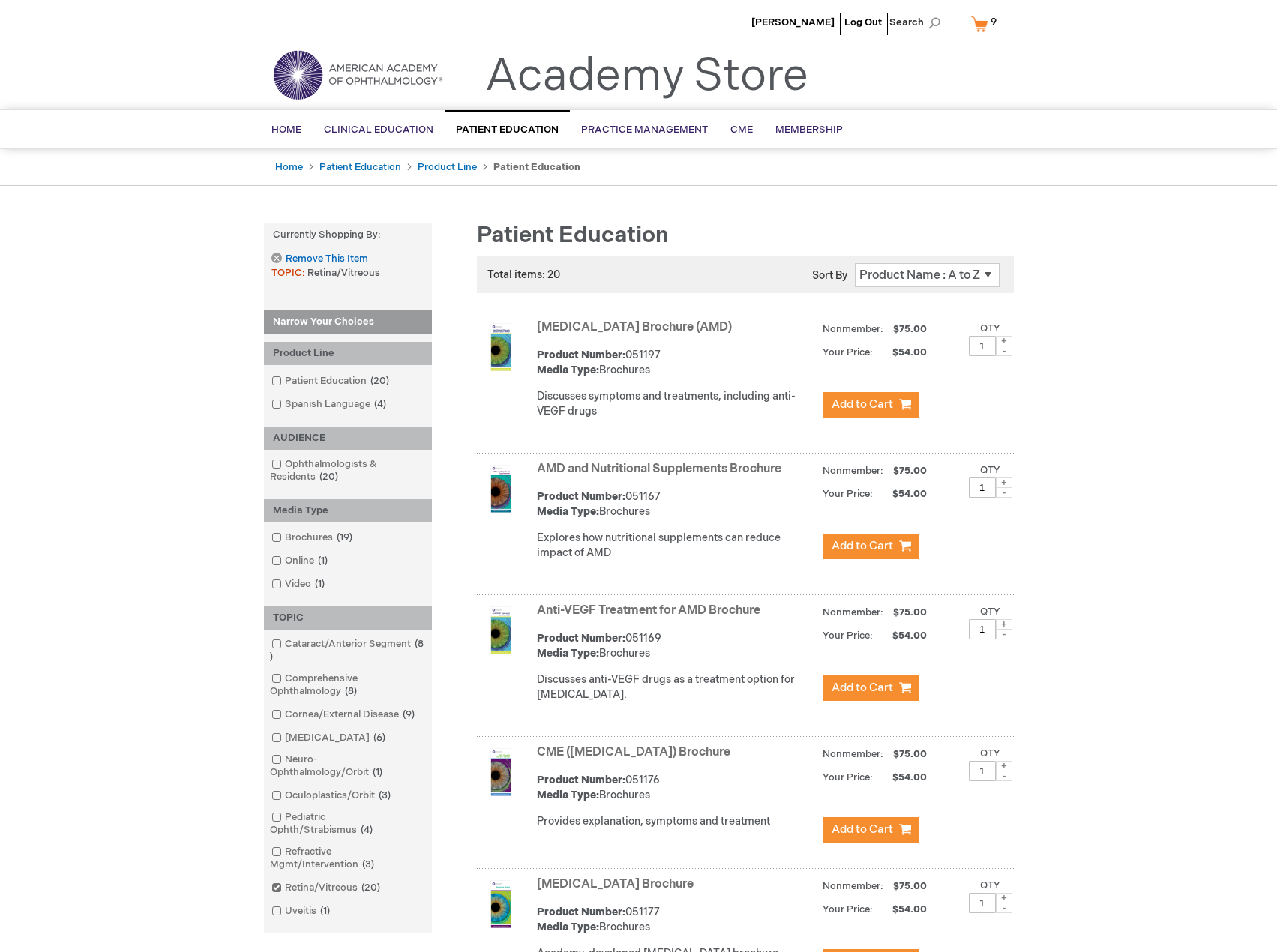
click at [990, 30] on link "My Cart 9 9 items" at bounding box center [987, 24] width 39 height 26
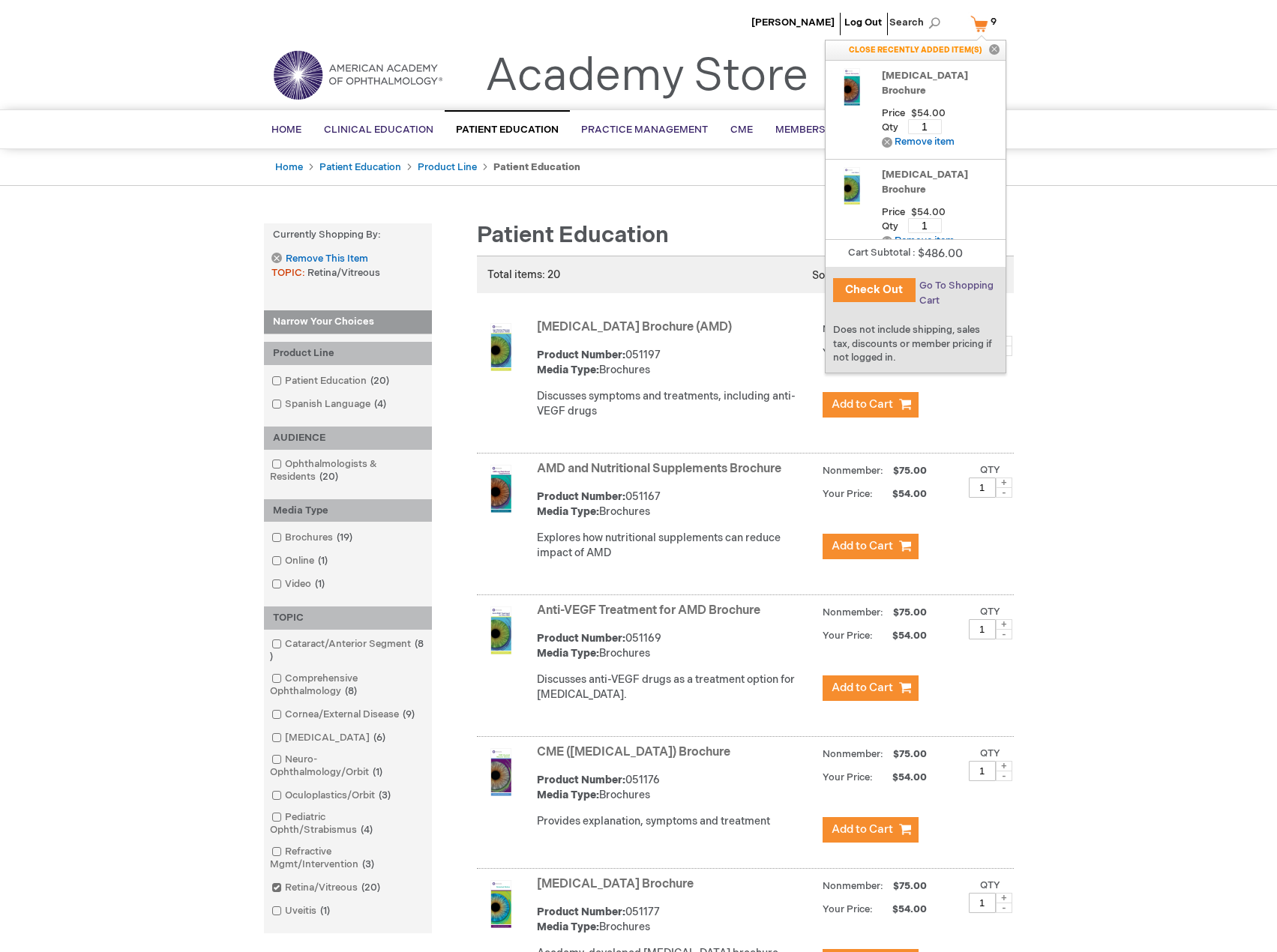
click at [947, 283] on span "Go To Shopping Cart" at bounding box center [956, 293] width 74 height 27
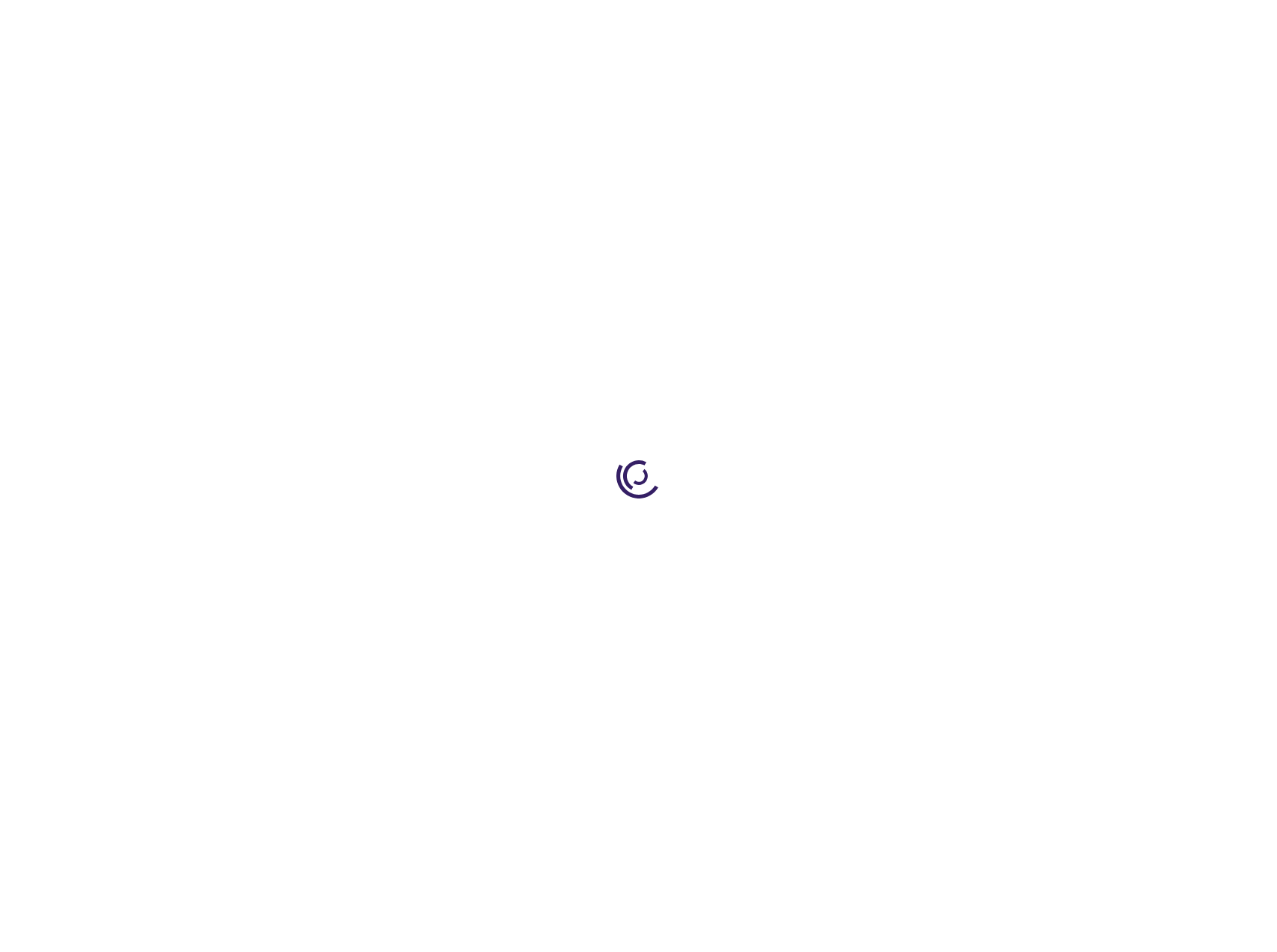
select select "US"
select select "57"
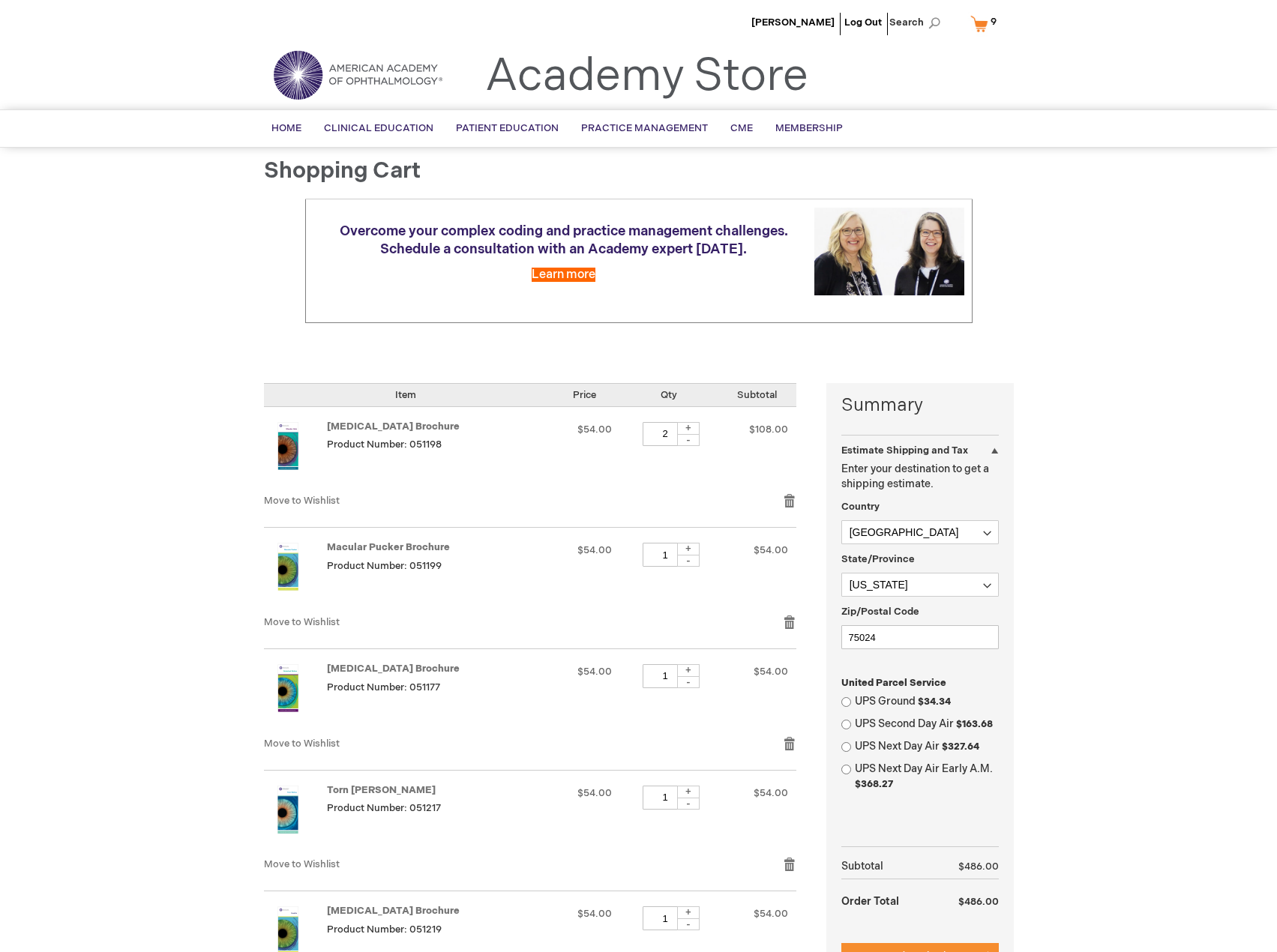
click at [695, 441] on div "-" at bounding box center [688, 441] width 23 height 12
type input "1"
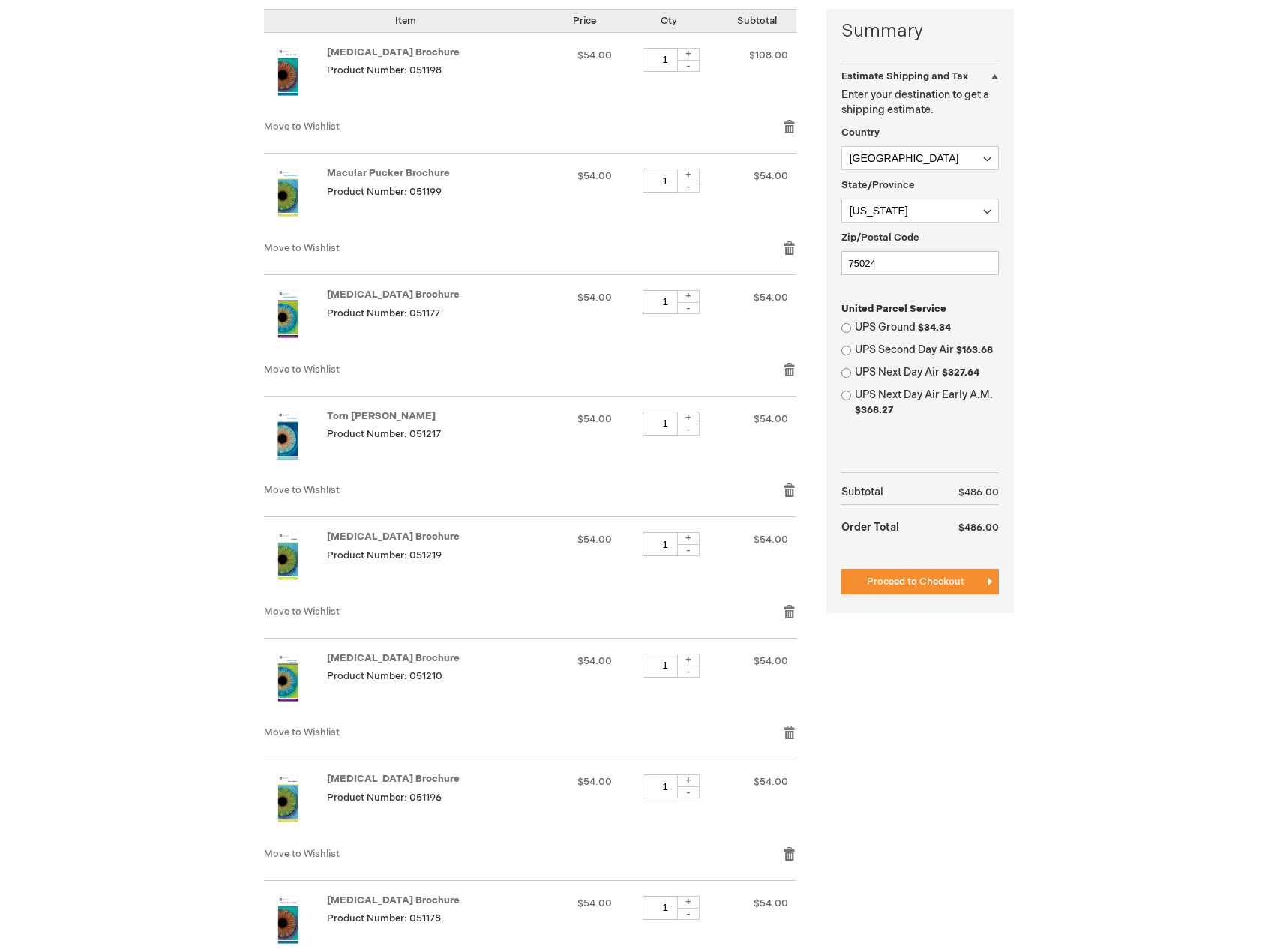
scroll to position [300, 0]
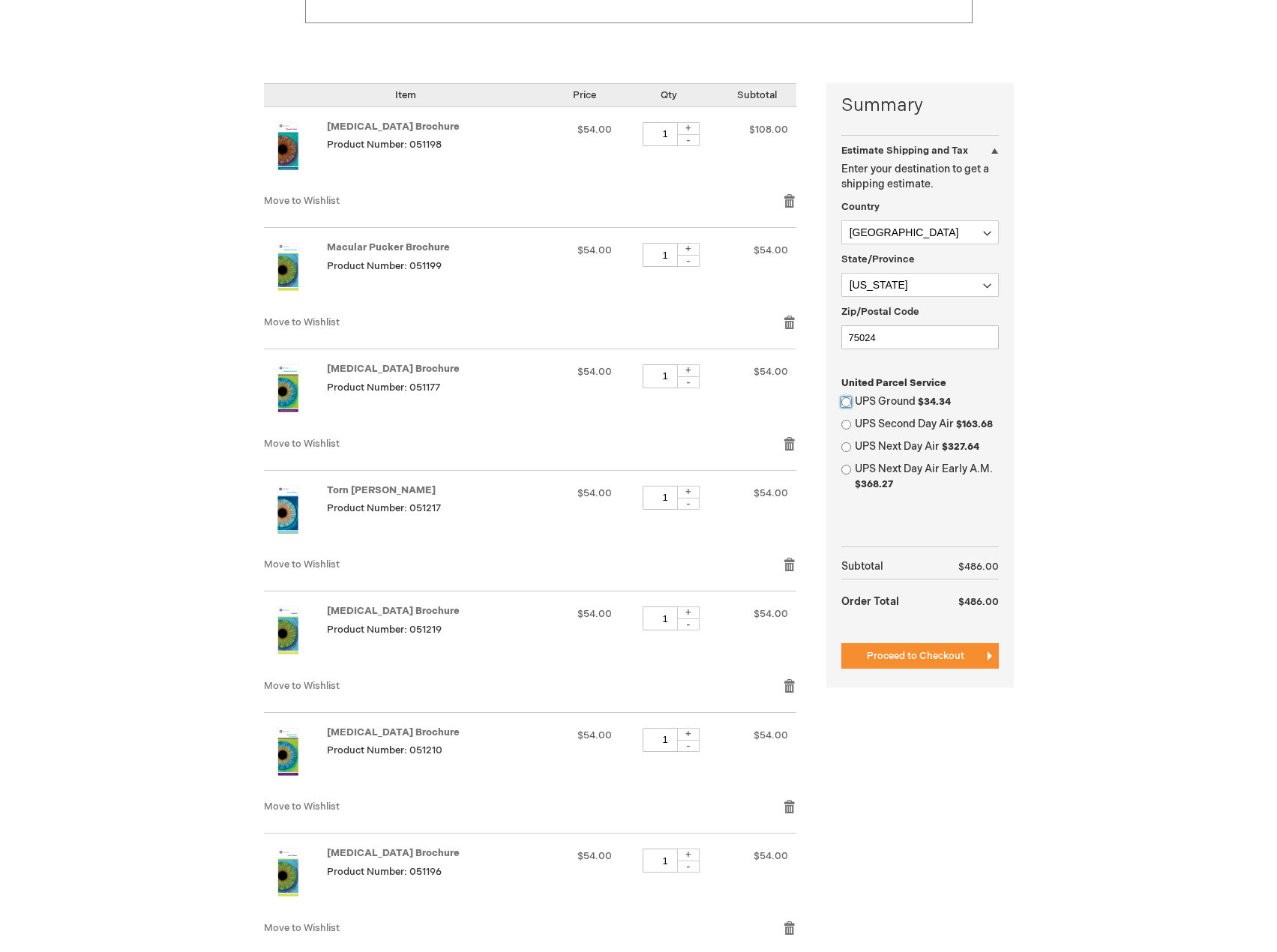
click at [845, 399] on input "UPS Ground $34.34" at bounding box center [846, 402] width 10 height 10
radio input "true"
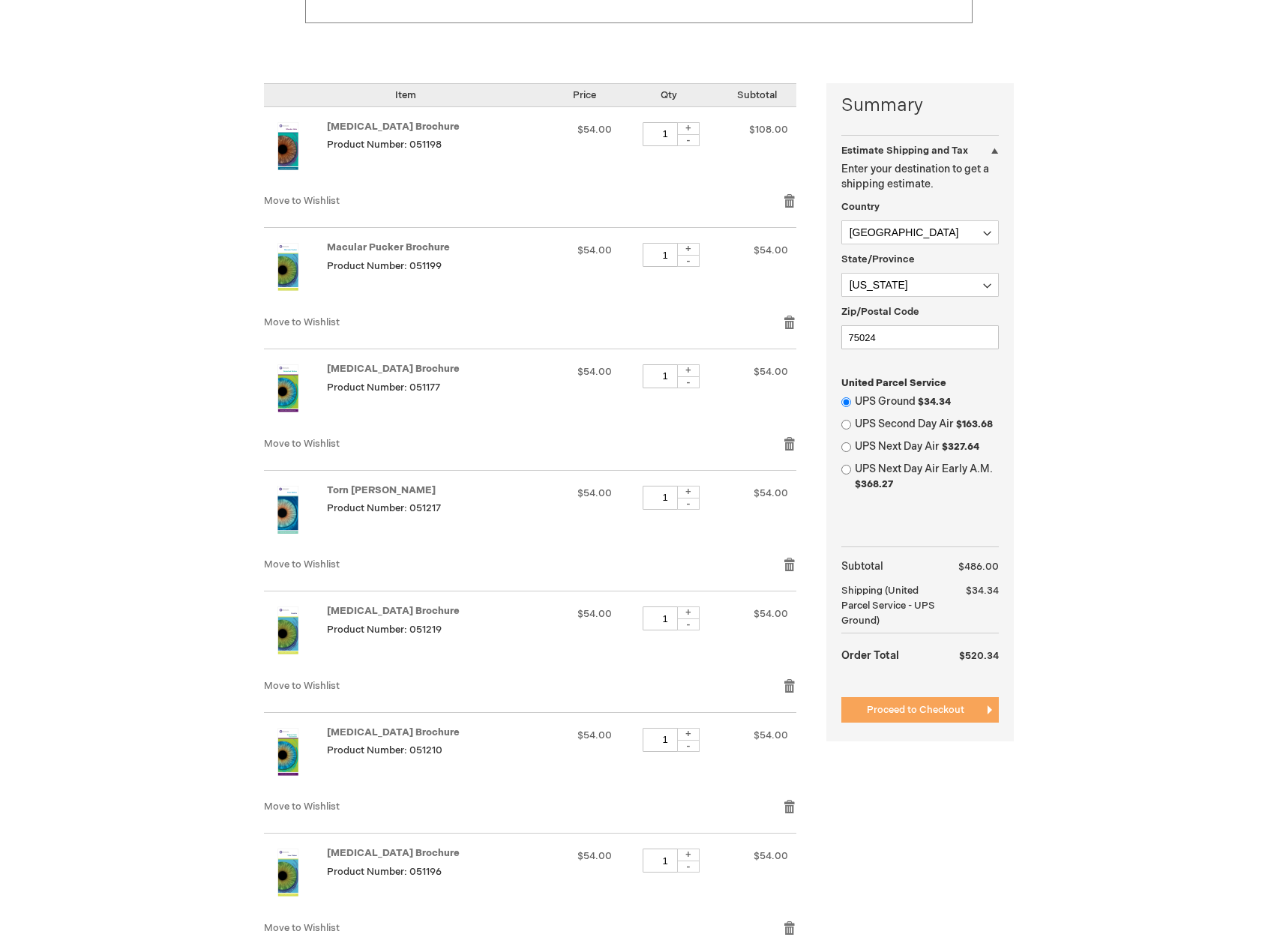
click at [916, 715] on span "Proceed to Checkout" at bounding box center [916, 710] width 98 height 12
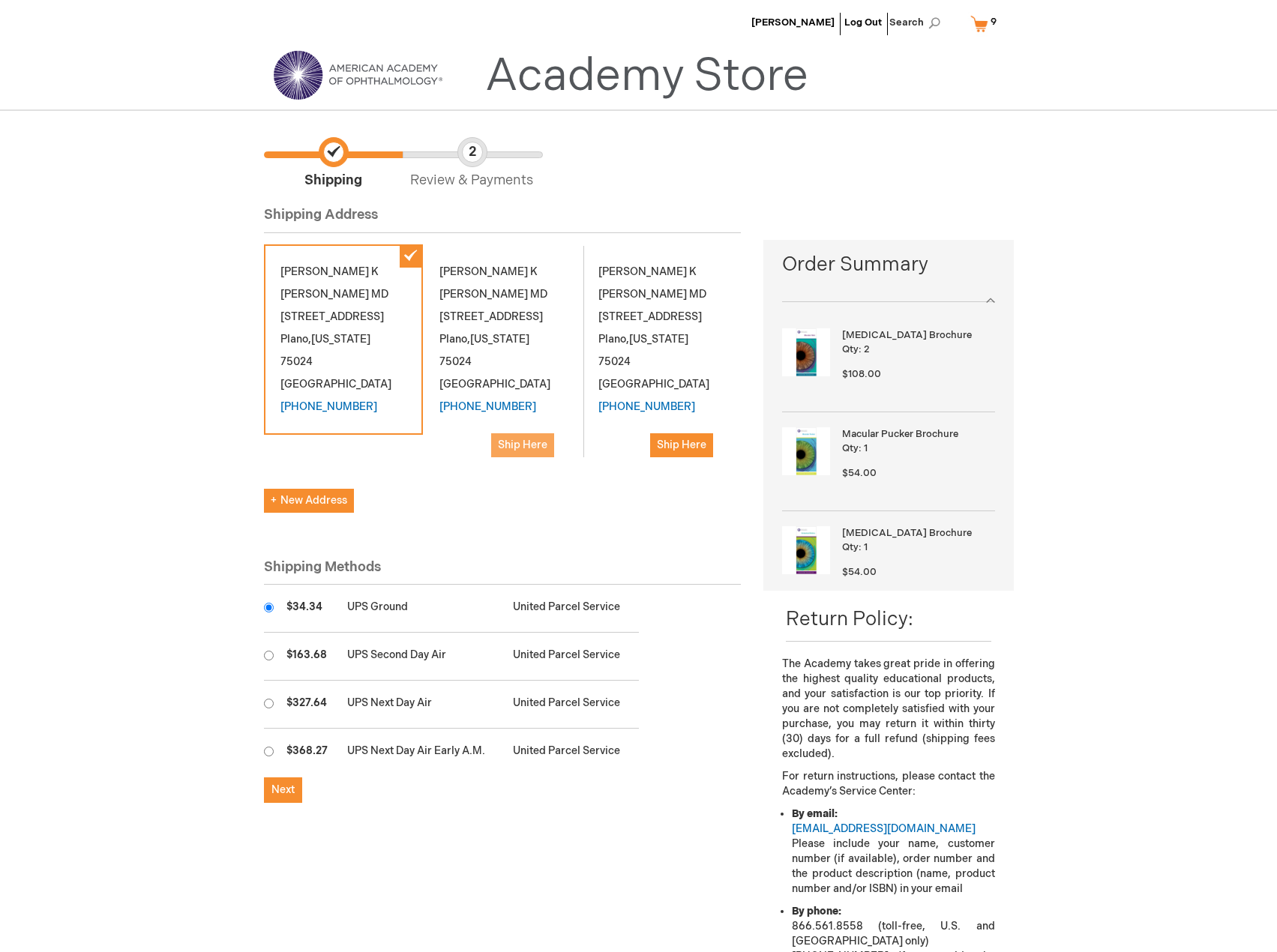
click at [537, 439] on span "Ship Here" at bounding box center [522, 445] width 50 height 13
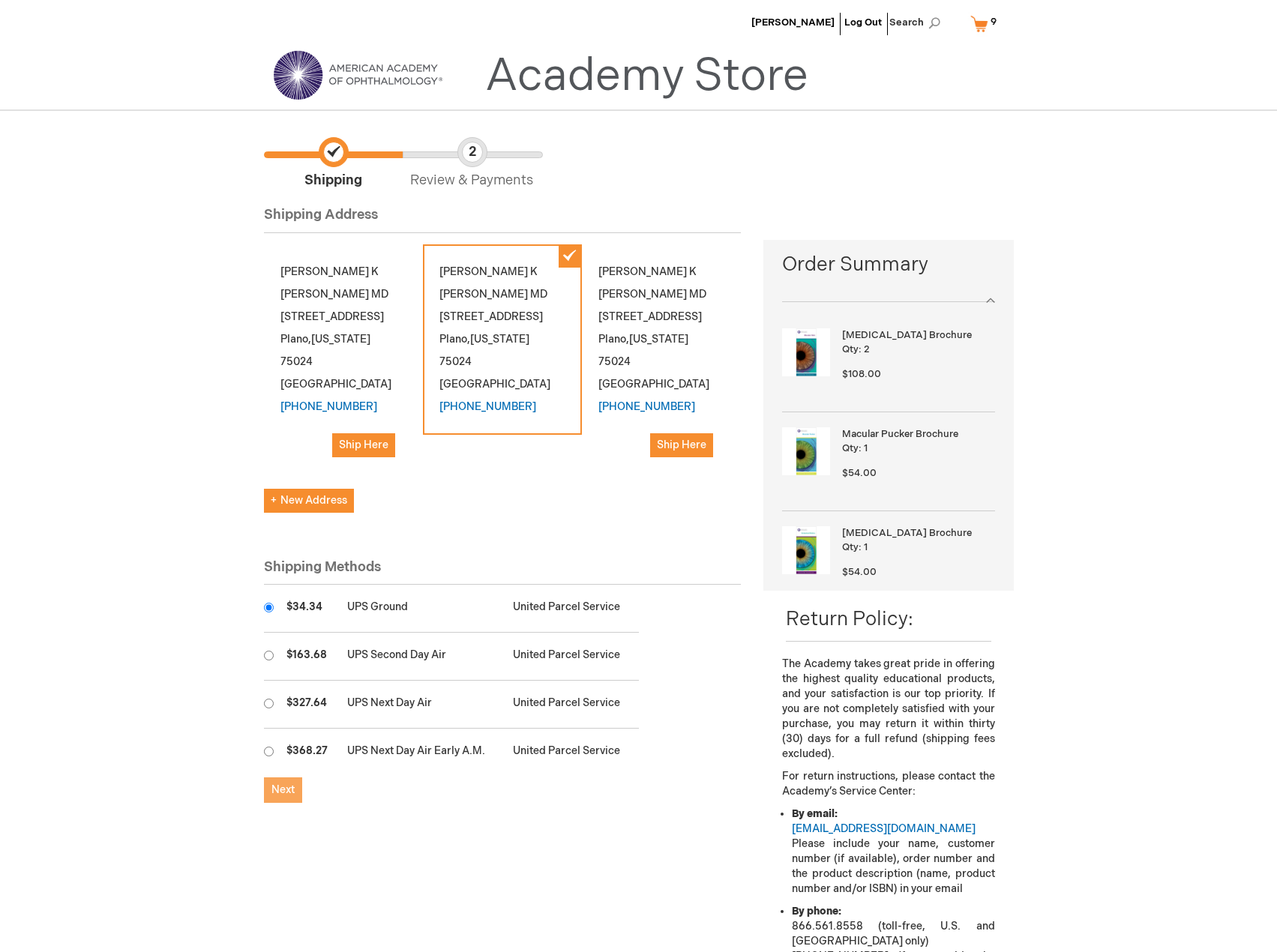
click at [290, 784] on span "Next" at bounding box center [283, 790] width 23 height 13
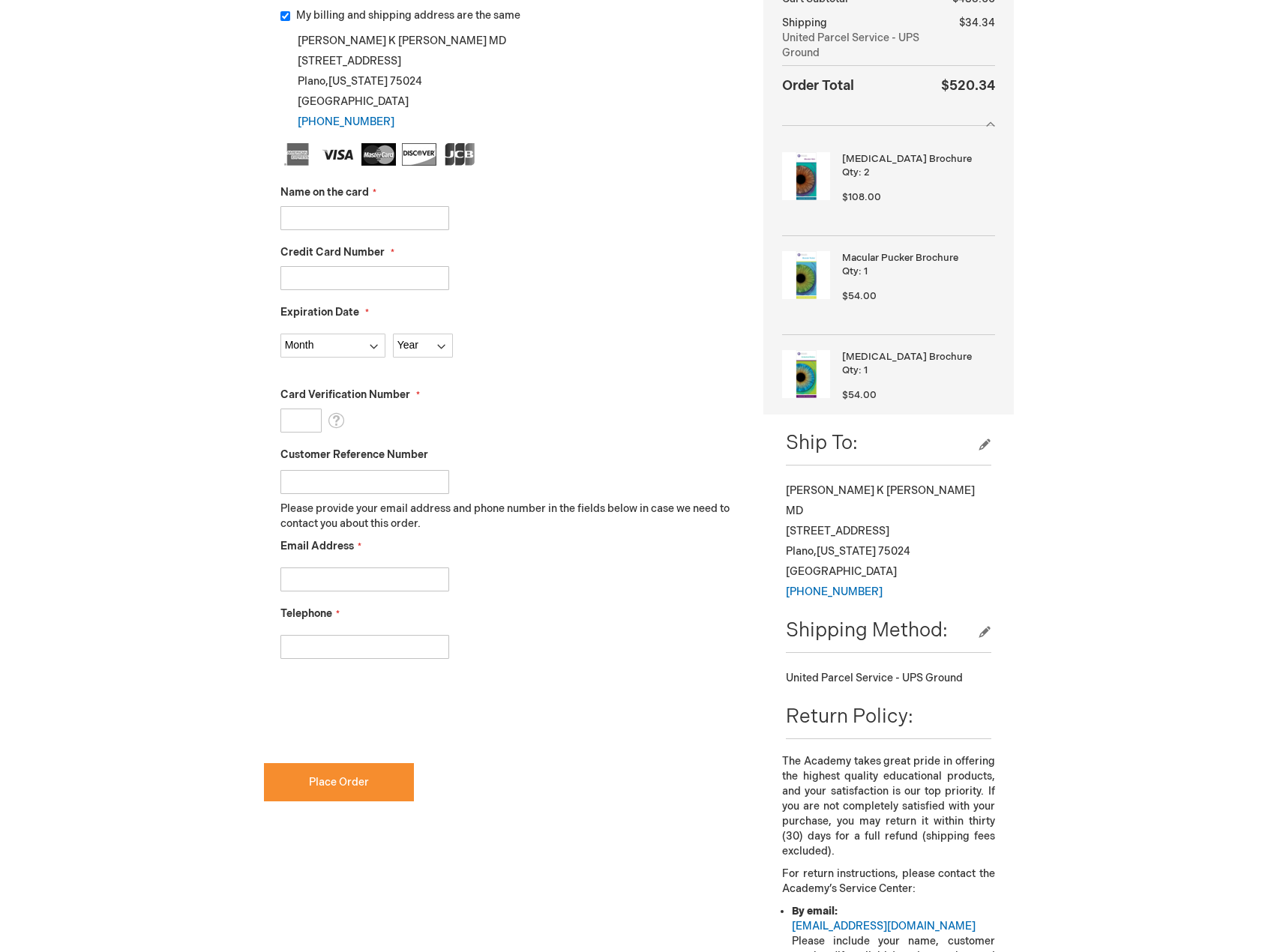
scroll to position [225, 0]
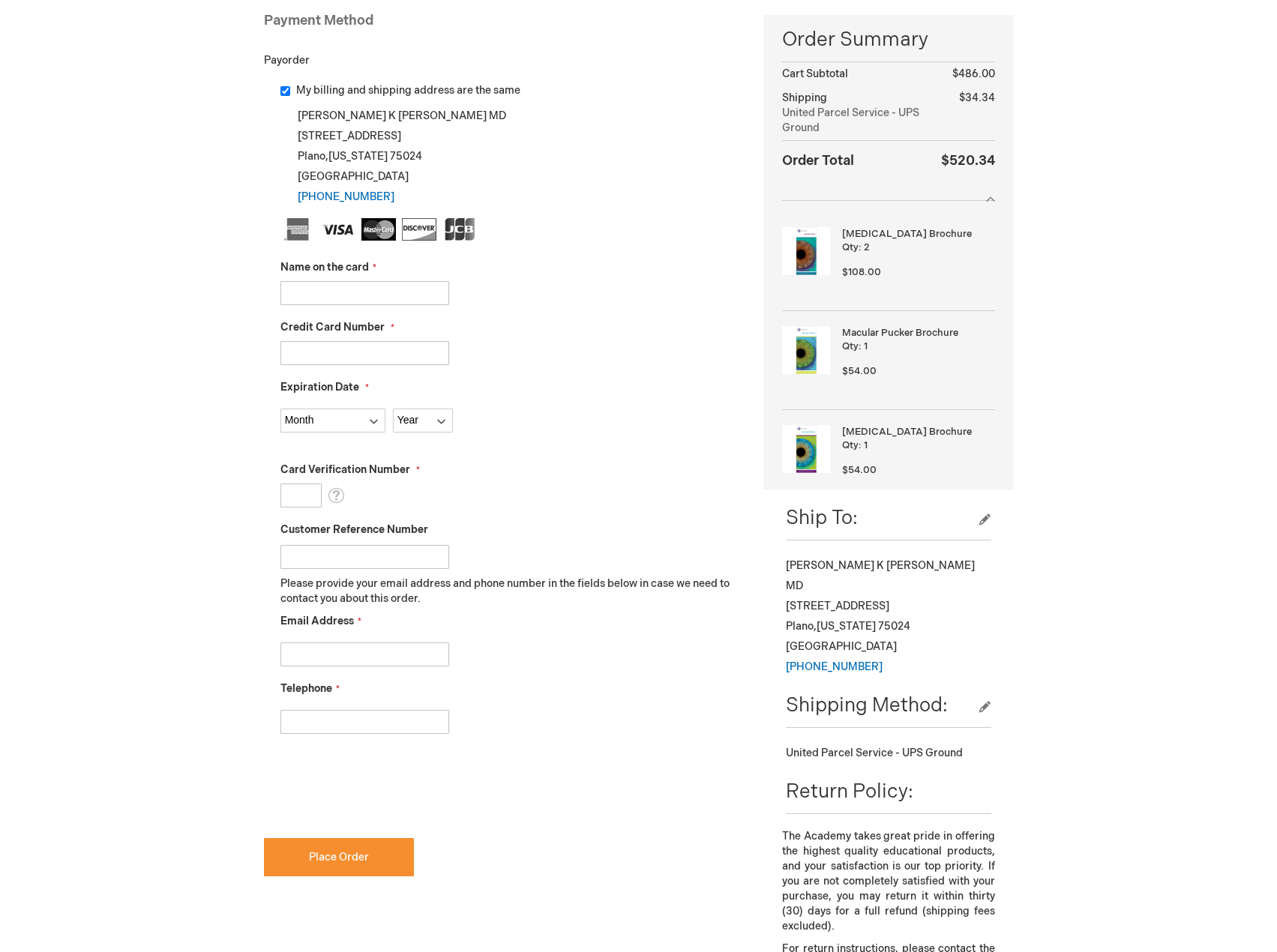
click at [381, 298] on input "Name on the card" at bounding box center [364, 293] width 168 height 24
type input "Matthew K Adams"
type input "5589589700741499"
click at [333, 425] on select "Month 01 - January 02 - February 03 - March 04 - April 05 - May 06 - June 07 - …" at bounding box center [333, 420] width 105 height 24
select select "1"
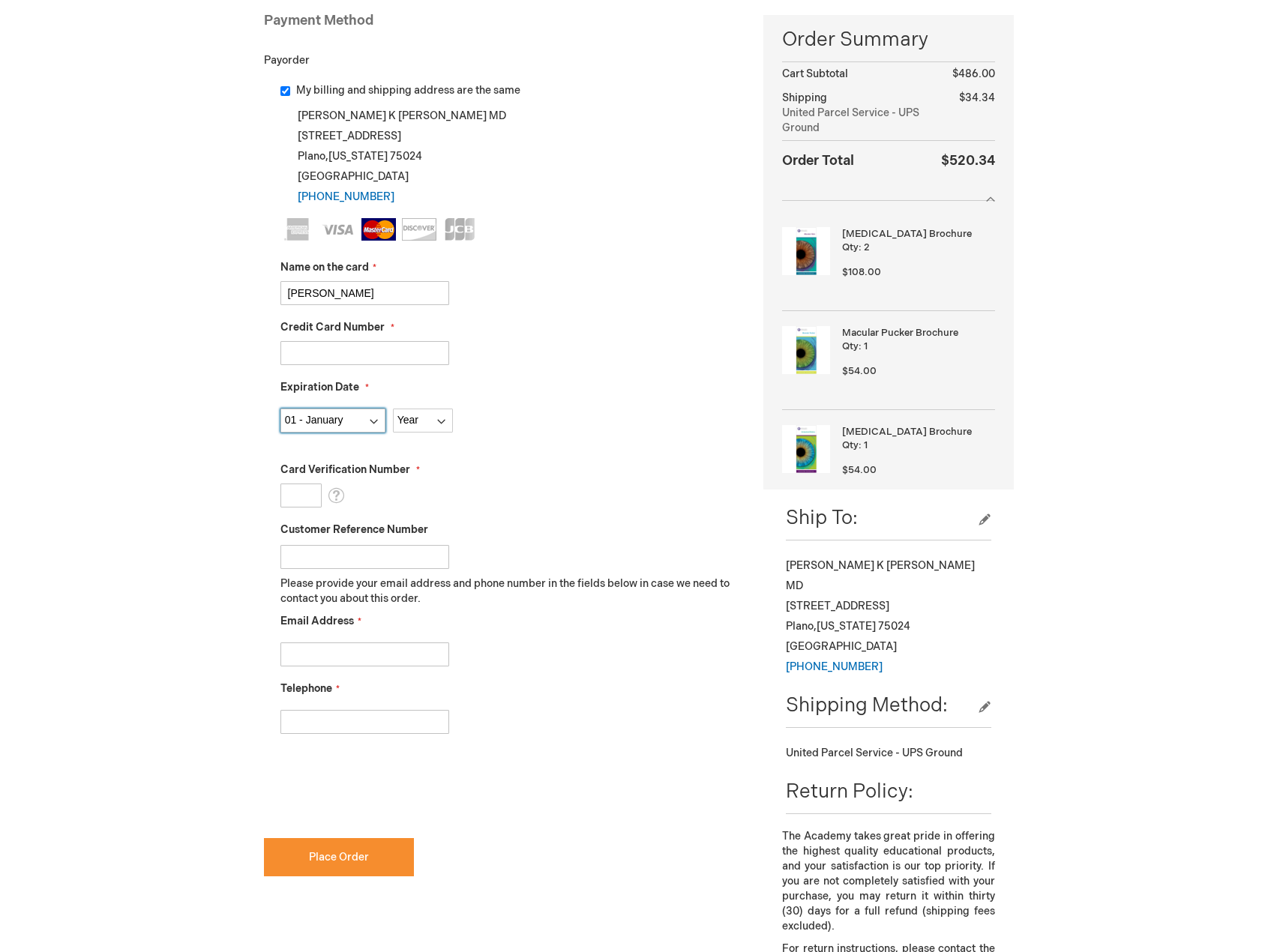
click at [281, 409] on select "Month 01 - January 02 - February 03 - March 04 - April 05 - May 06 - June 07 - …" at bounding box center [333, 420] width 105 height 24
click at [425, 412] on select "Year 2025 2026 2027 2028 2029 2030 2031 2032 2033 2034 2035" at bounding box center [423, 420] width 60 height 24
select select "2029"
click at [393, 409] on select "Year 2025 2026 2027 2028 2029 2030 2031 2032 2033 2034 2035" at bounding box center [423, 420] width 60 height 24
click at [296, 499] on input "Card Verification Number" at bounding box center [301, 495] width 41 height 24
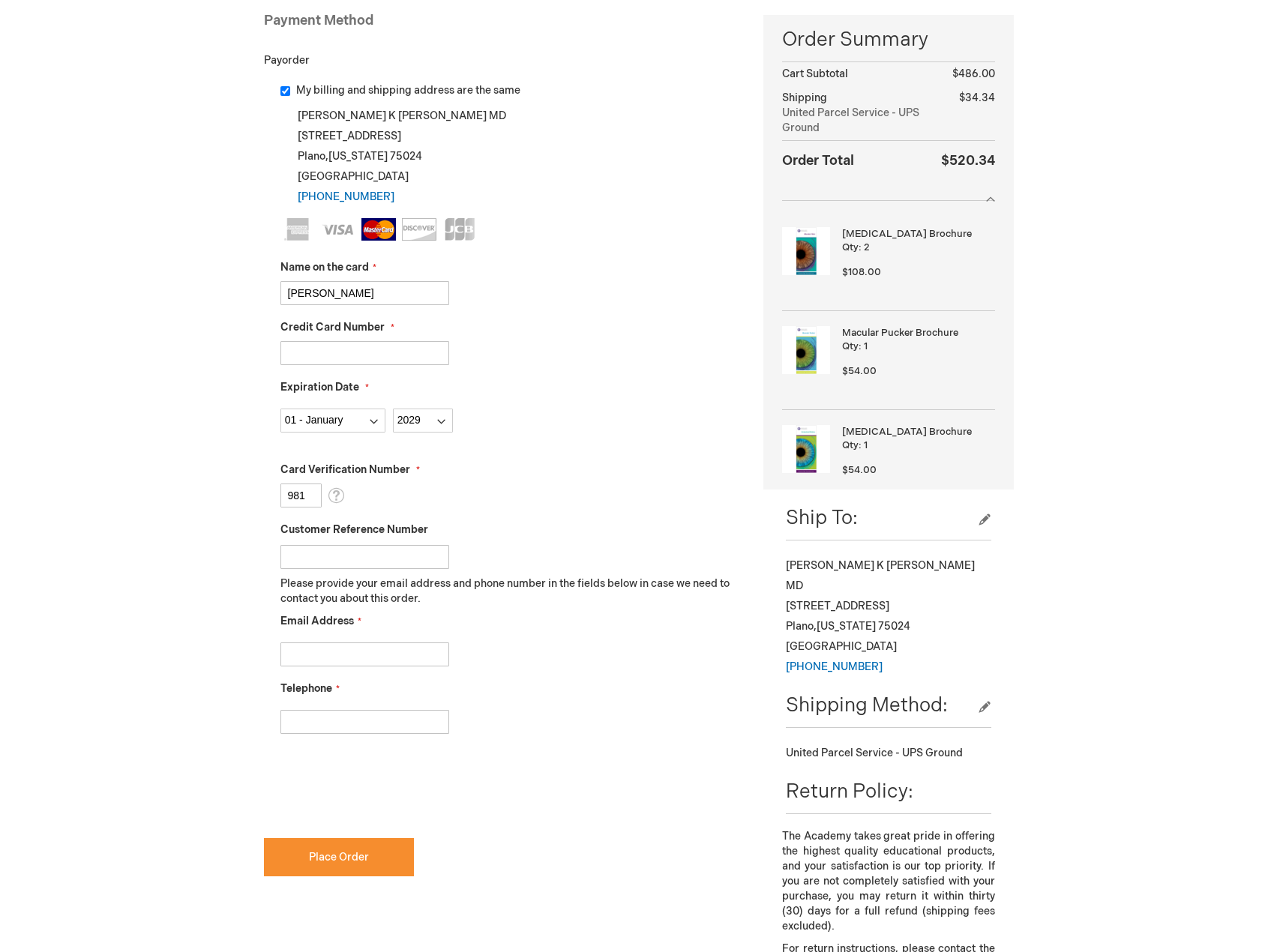
type input "981"
click at [355, 660] on input "Email Address" at bounding box center [364, 654] width 168 height 24
type input "Adams@texasmr.com"
type input "2149724663"
checkbox input "true"
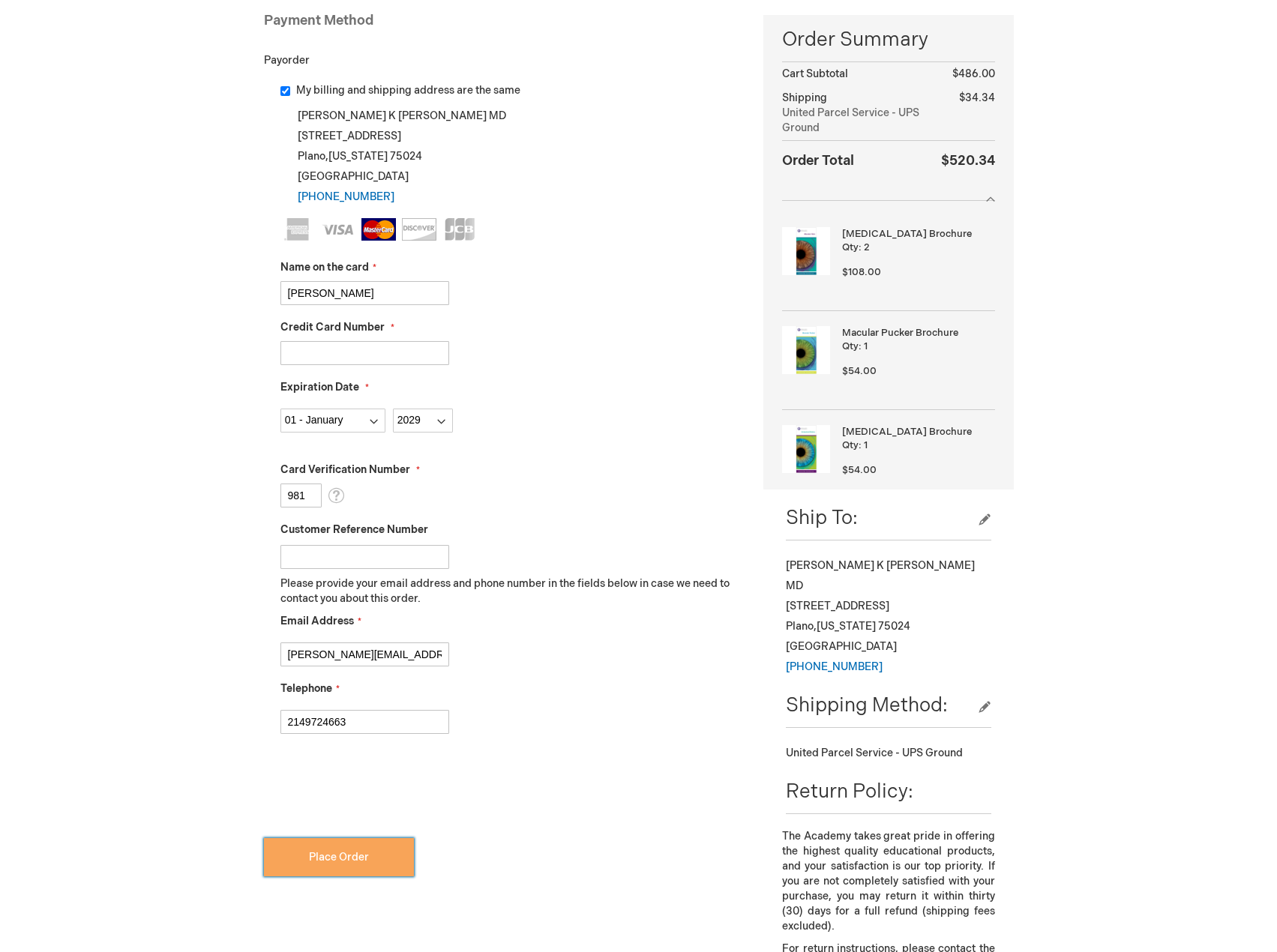
click at [347, 858] on span "Place Order" at bounding box center [339, 857] width 60 height 13
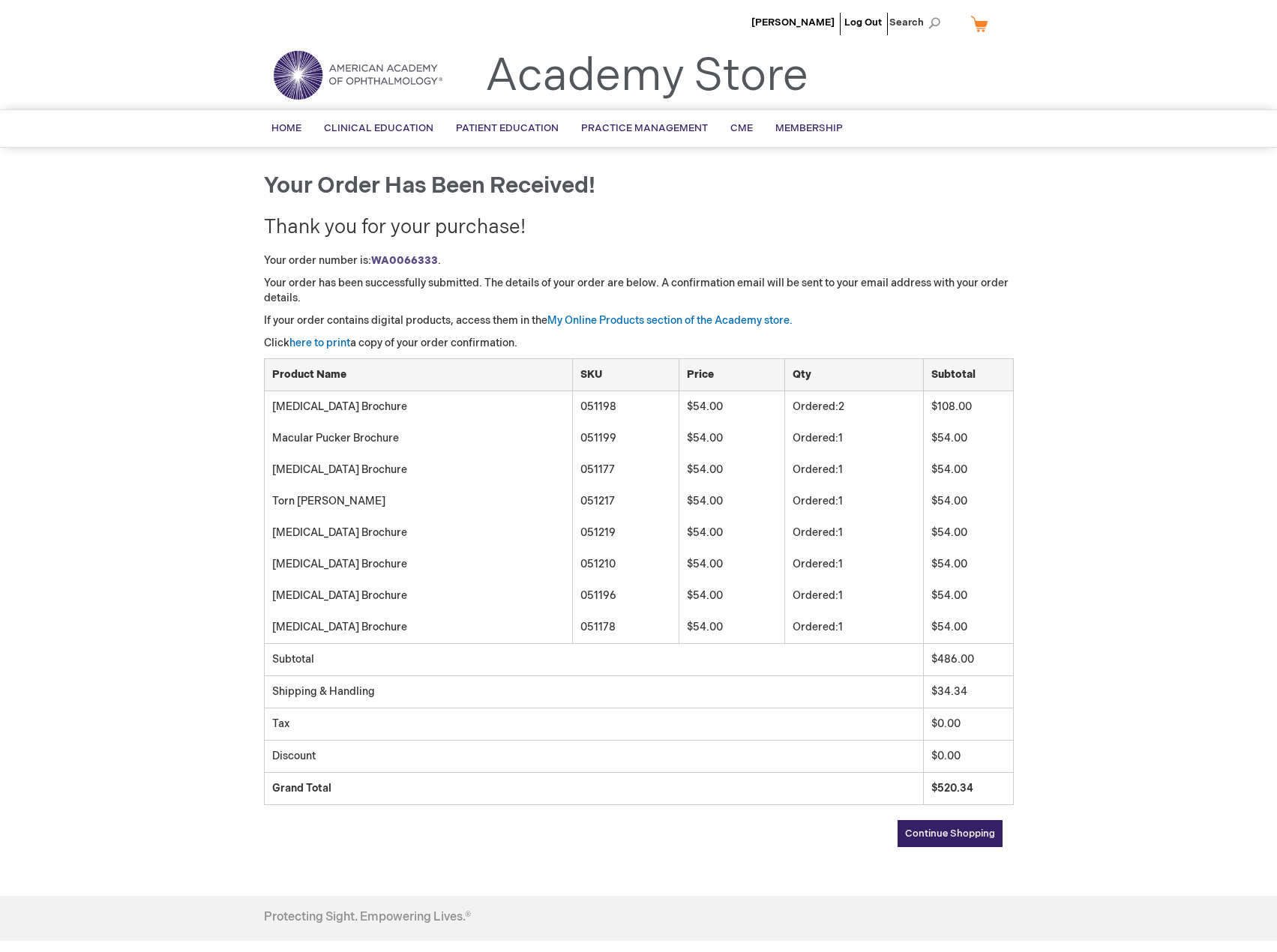
click at [978, 827] on link "Continue Shopping" at bounding box center [951, 833] width 105 height 27
